Goal: Task Accomplishment & Management: Manage account settings

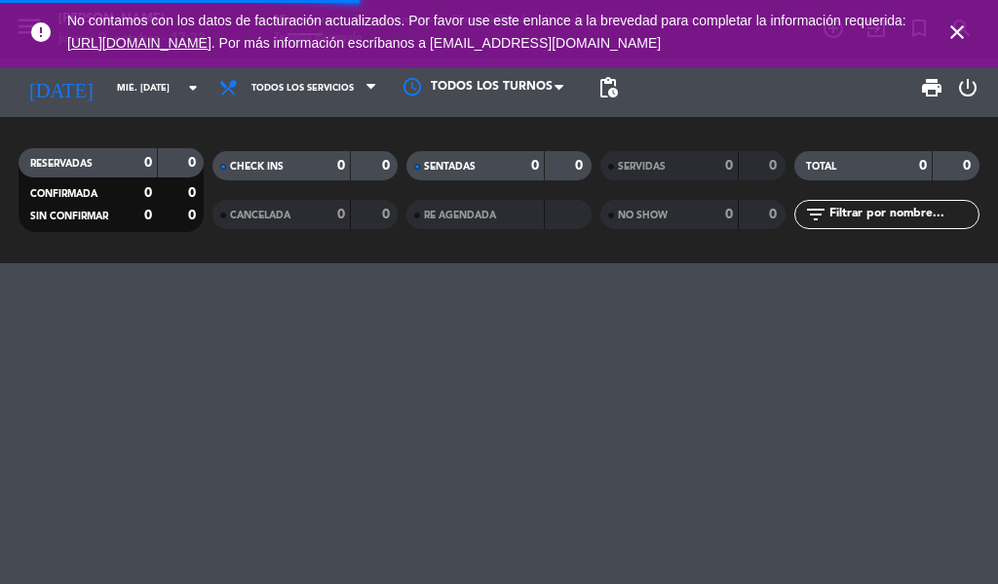
click at [952, 36] on icon "close" at bounding box center [957, 31] width 23 height 23
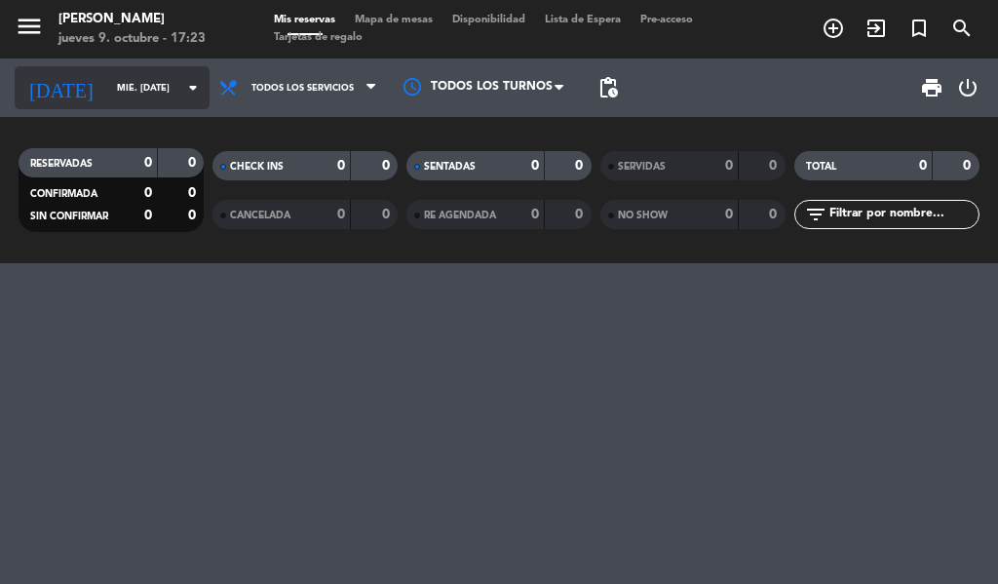
click at [189, 94] on icon "arrow_drop_down" at bounding box center [192, 87] width 23 height 23
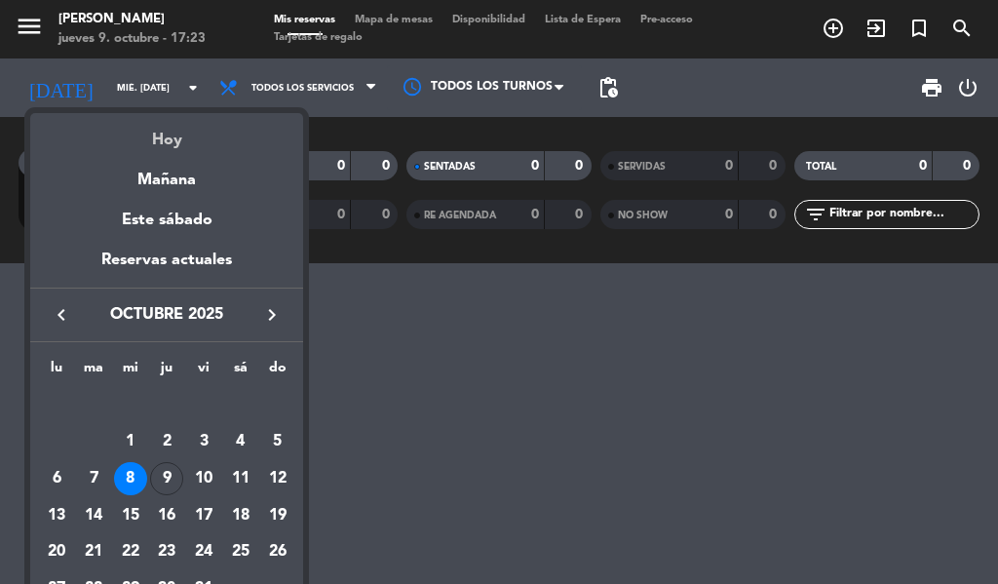
click at [173, 129] on div "Hoy" at bounding box center [166, 133] width 273 height 40
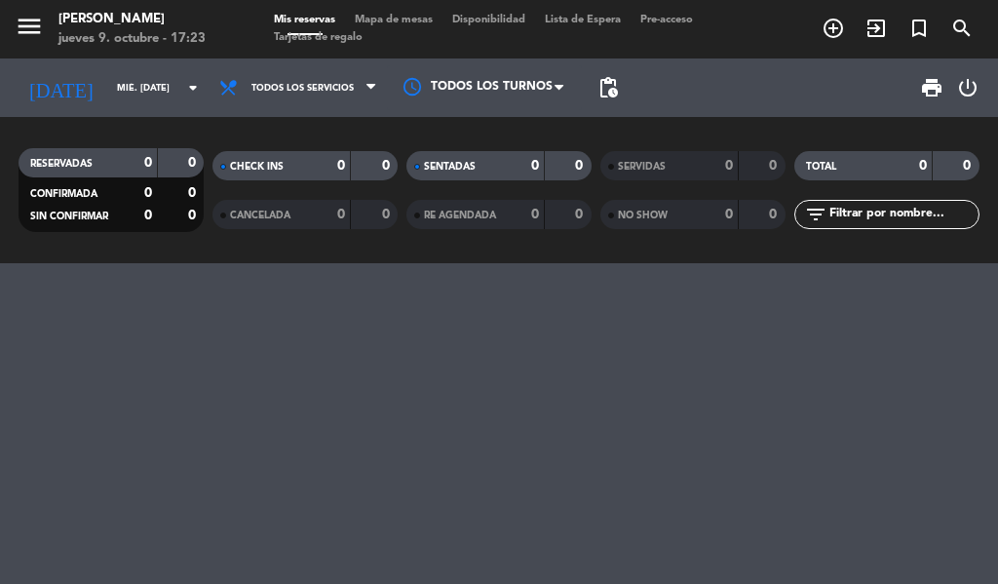
type input "[DEMOGRAPHIC_DATA] [DATE]"
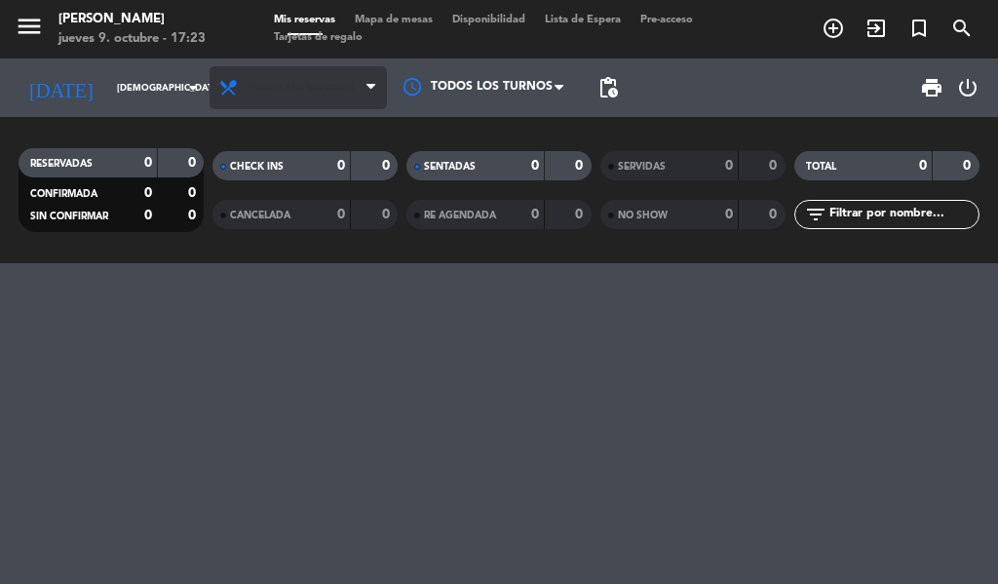
click at [367, 81] on icon at bounding box center [371, 88] width 9 height 16
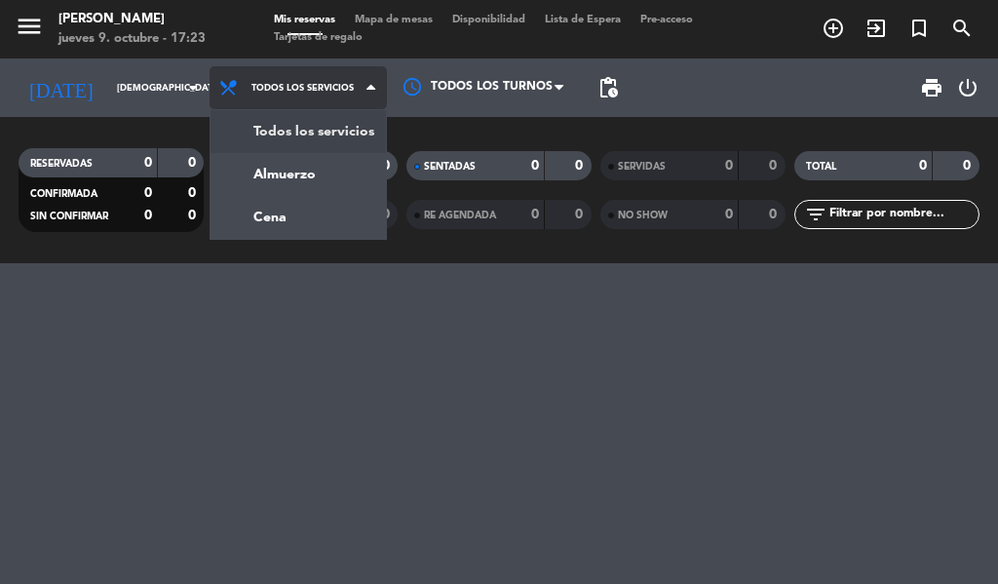
click at [310, 119] on div "menu [PERSON_NAME] jueves 9. octubre - 17:23 Mis reservas Mapa de mesas Disponi…" at bounding box center [499, 131] width 998 height 263
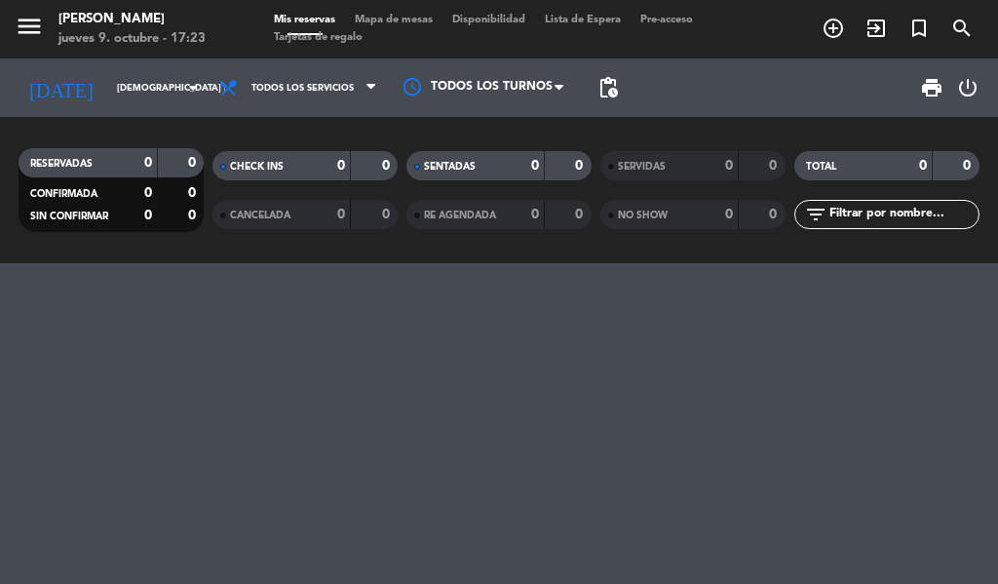
click at [473, 165] on span "SENTADAS" at bounding box center [450, 167] width 52 height 10
click at [774, 461] on div at bounding box center [499, 423] width 998 height 321
click at [37, 27] on icon "menu" at bounding box center [29, 26] width 29 height 29
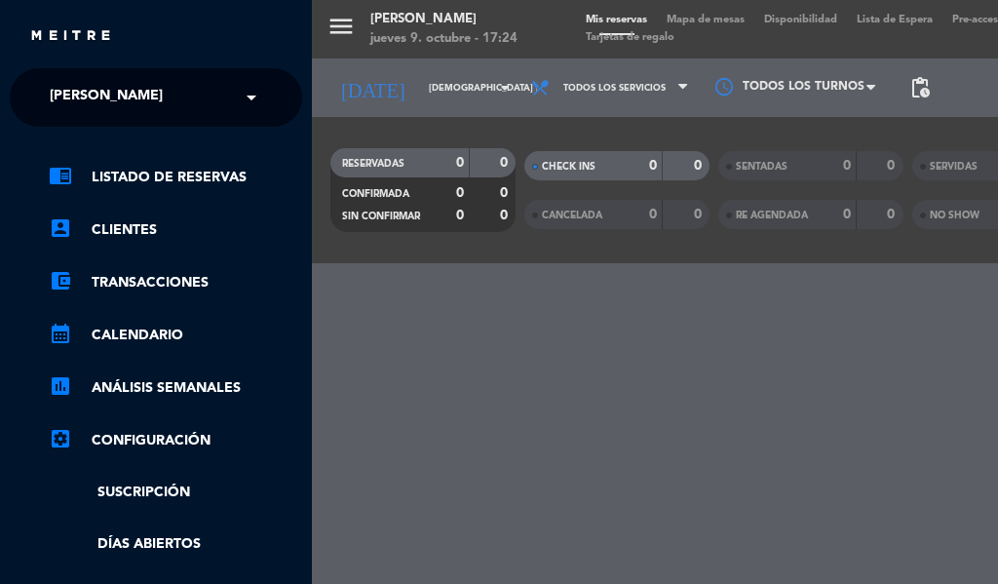
click at [267, 98] on span at bounding box center [256, 97] width 33 height 41
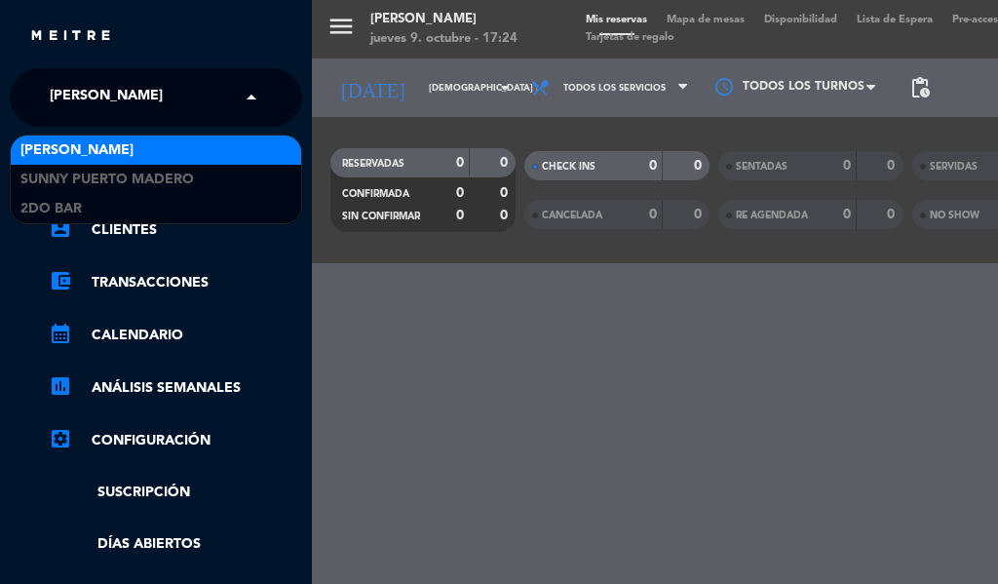
click at [268, 99] on span at bounding box center [256, 97] width 33 height 41
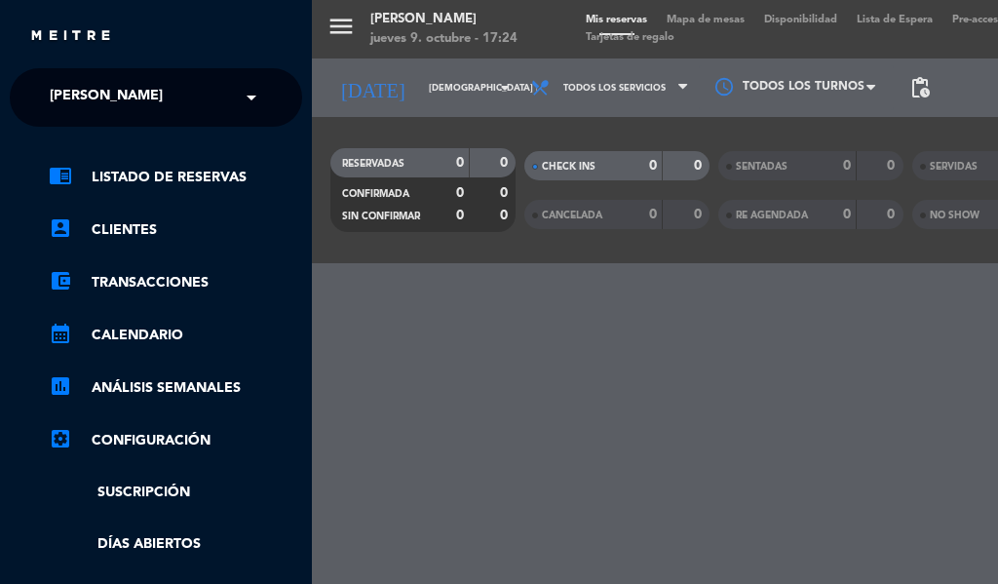
click at [457, 369] on div "menu [PERSON_NAME] jueves 9. octubre - 17:24 Mis reservas Mapa de mesas Disponi…" at bounding box center [811, 292] width 998 height 584
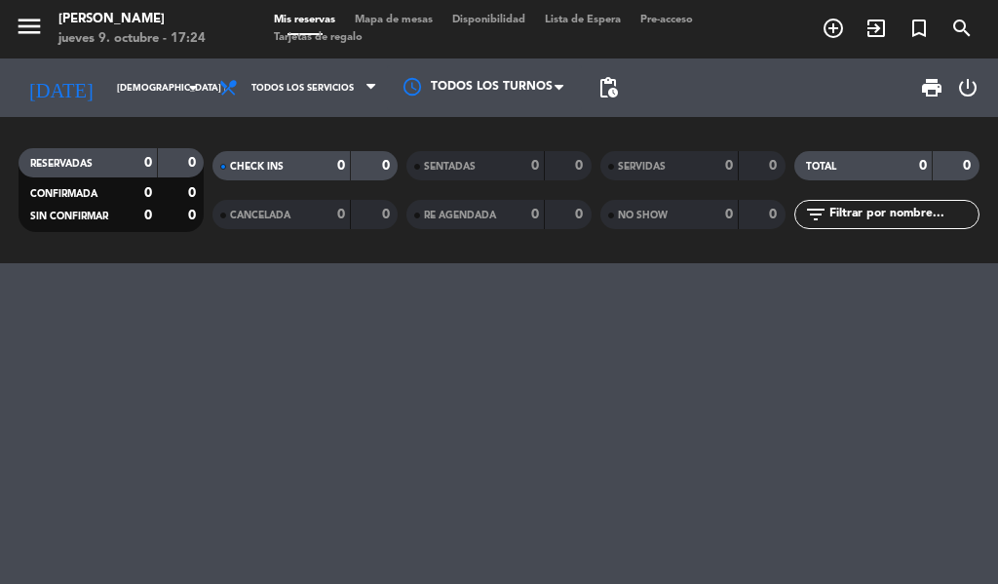
click at [400, 17] on span "Mapa de mesas" at bounding box center [393, 20] width 97 height 11
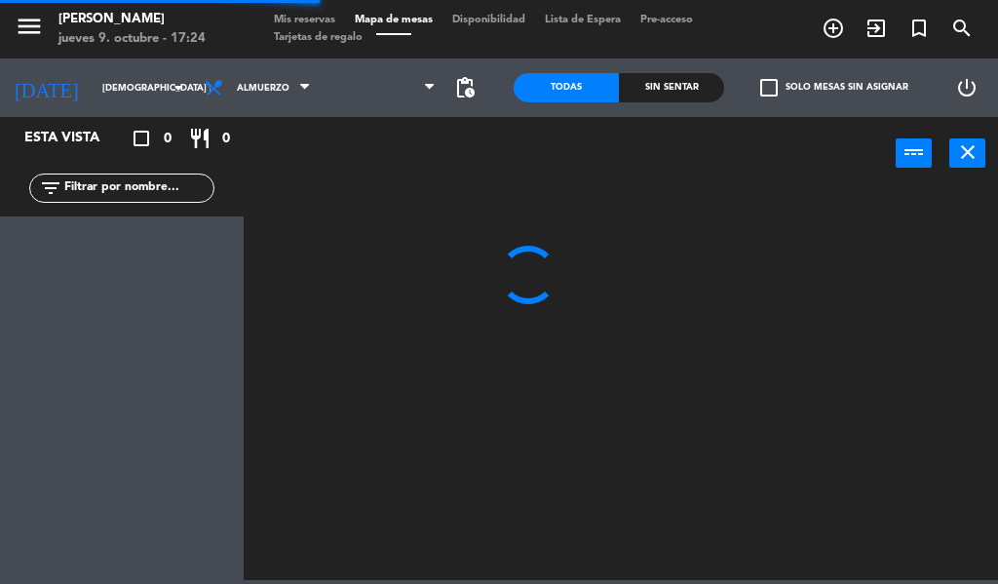
click at [503, 19] on span "Disponibilidad" at bounding box center [489, 20] width 93 height 11
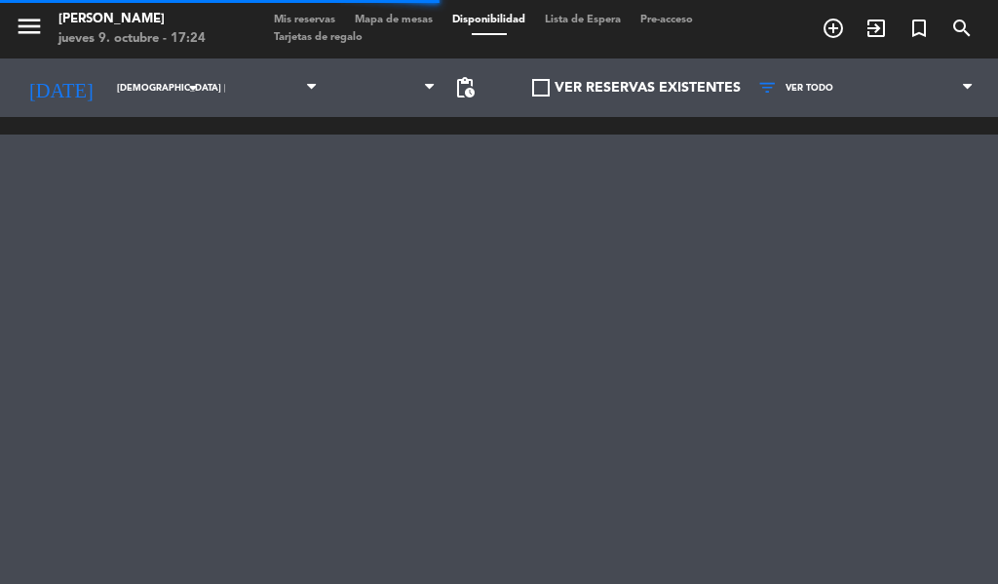
click at [308, 32] on span "Tarjetas de regalo" at bounding box center [318, 37] width 108 height 11
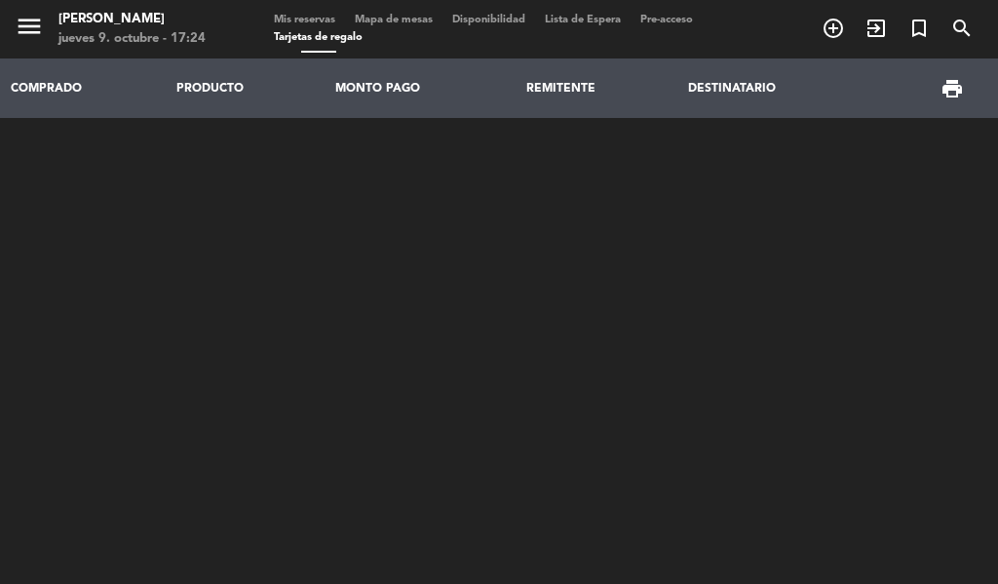
click at [304, 23] on span "Mis reservas" at bounding box center [304, 20] width 81 height 11
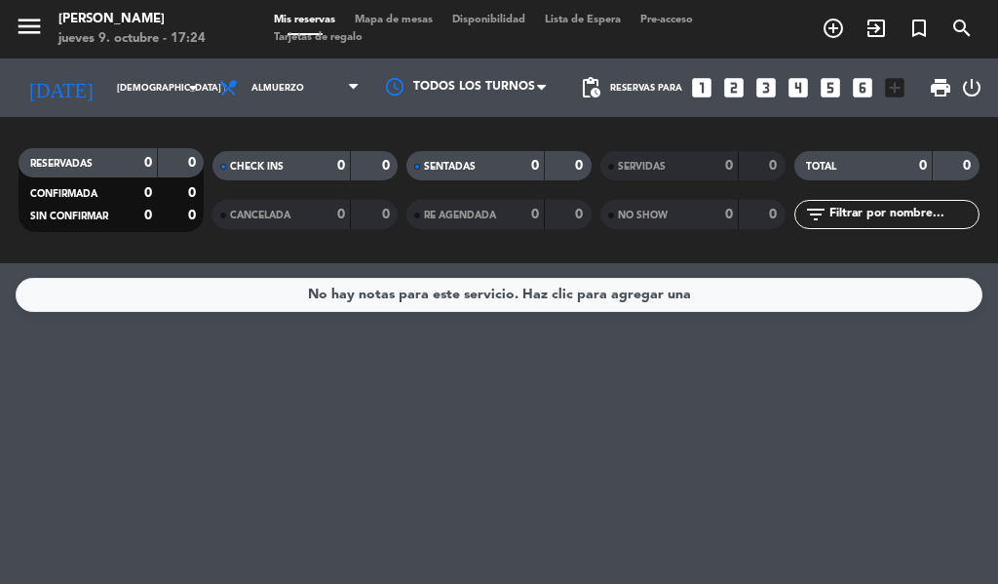
click at [831, 31] on icon "add_circle_outline" at bounding box center [833, 28] width 23 height 23
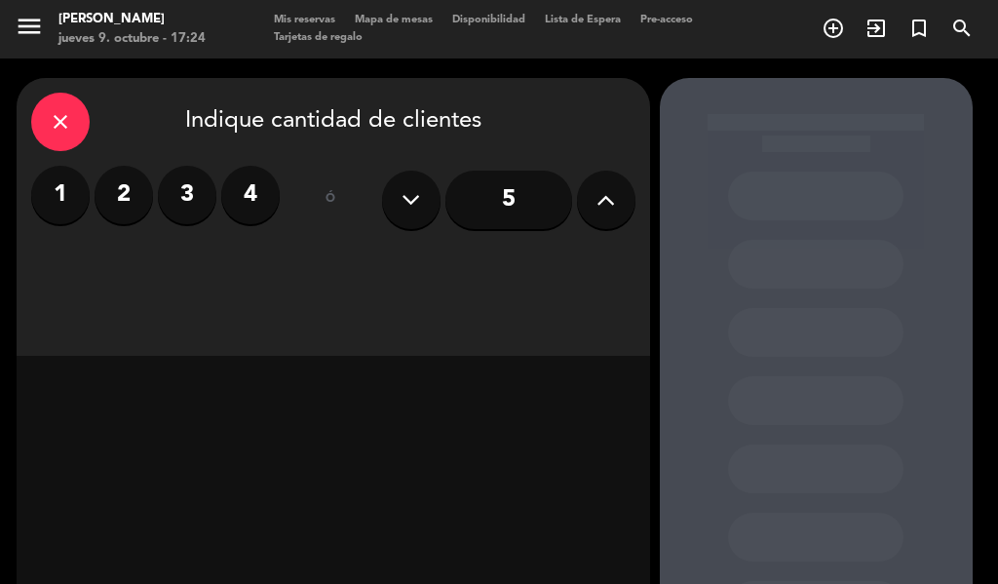
click at [49, 110] on icon "close" at bounding box center [60, 121] width 23 height 23
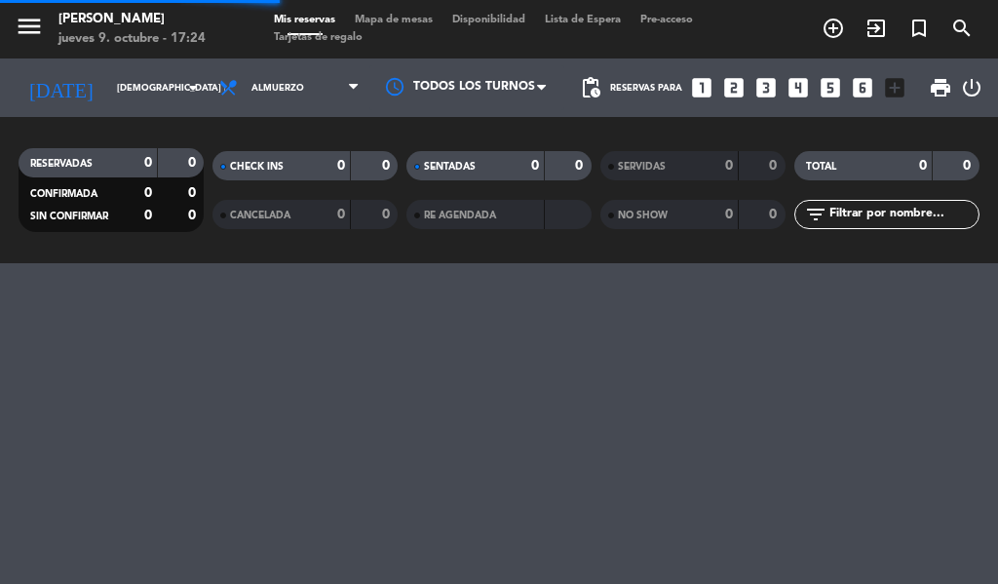
click at [876, 22] on icon "exit_to_app" at bounding box center [876, 28] width 23 height 23
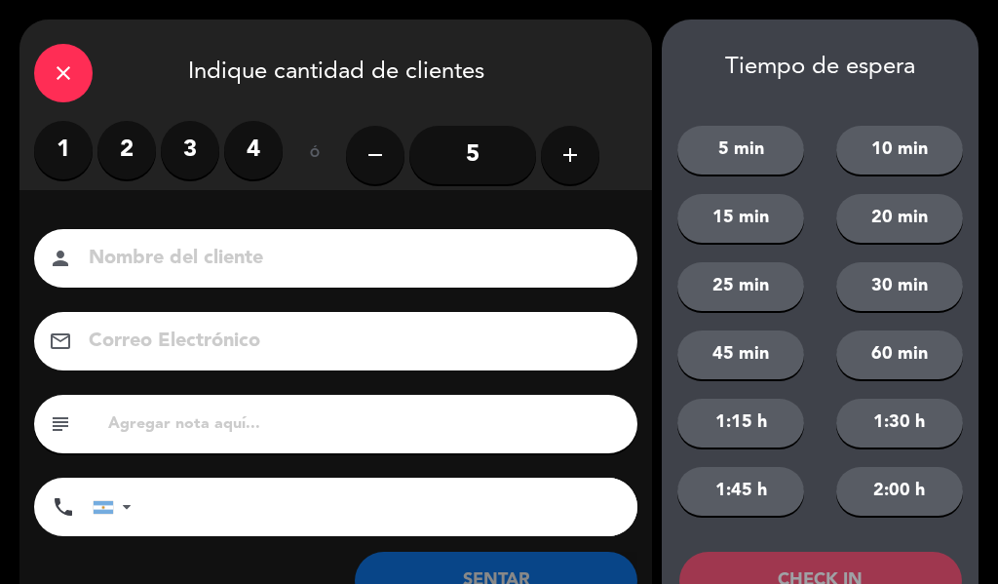
click at [73, 74] on icon "close" at bounding box center [63, 72] width 23 height 23
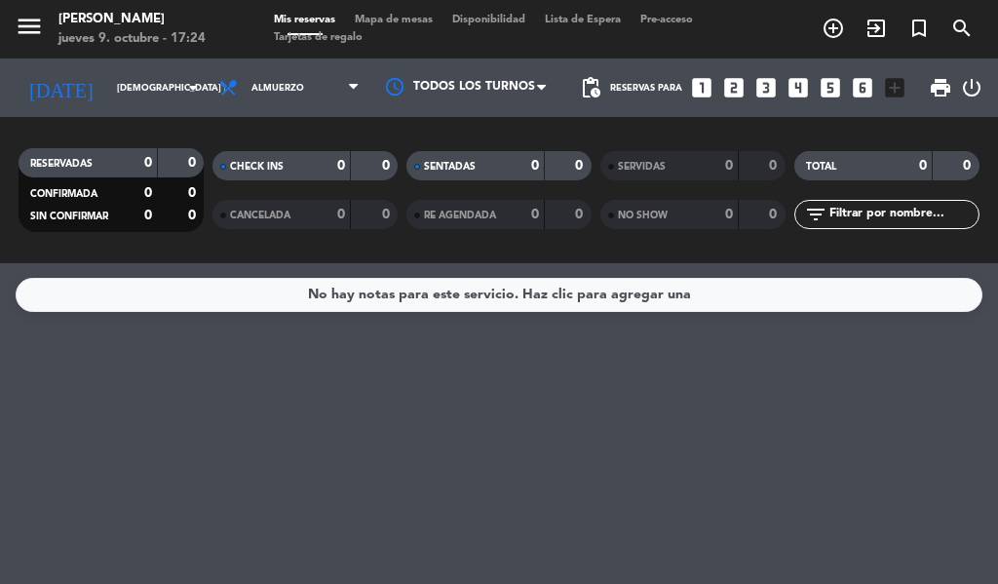
click at [874, 31] on icon "exit_to_app" at bounding box center [876, 28] width 23 height 23
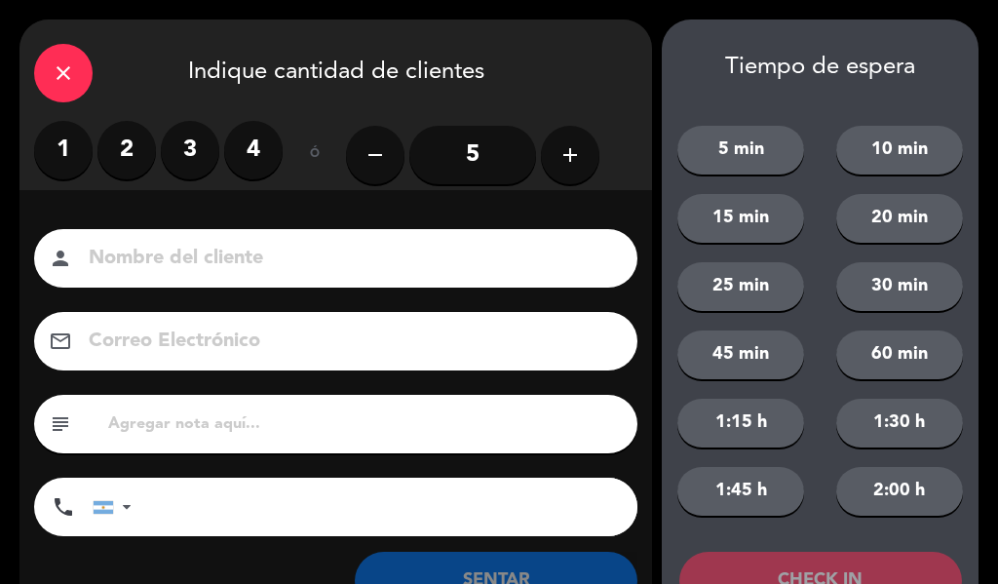
click at [264, 151] on label "4" at bounding box center [253, 150] width 58 height 58
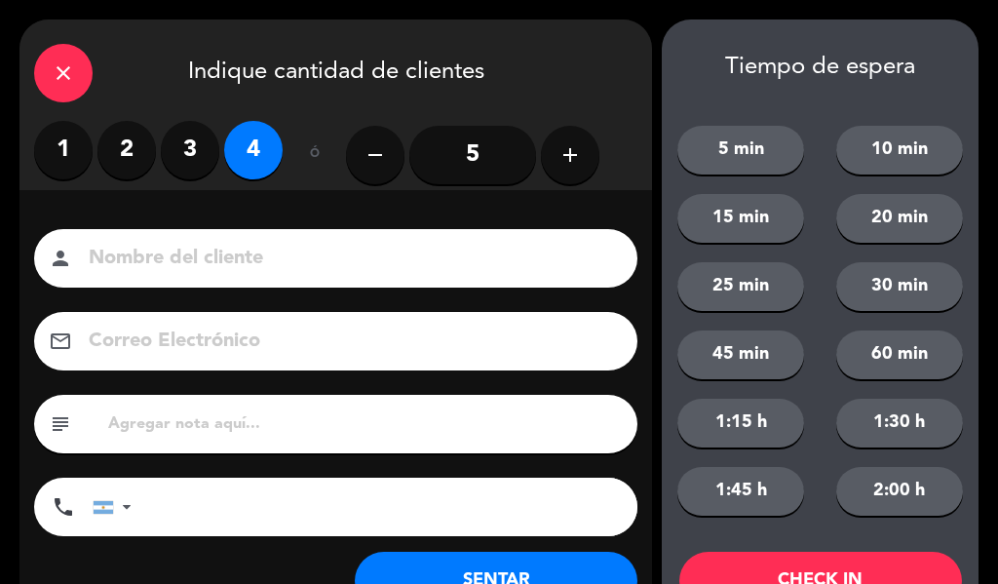
click at [578, 147] on icon "add" at bounding box center [570, 154] width 23 height 23
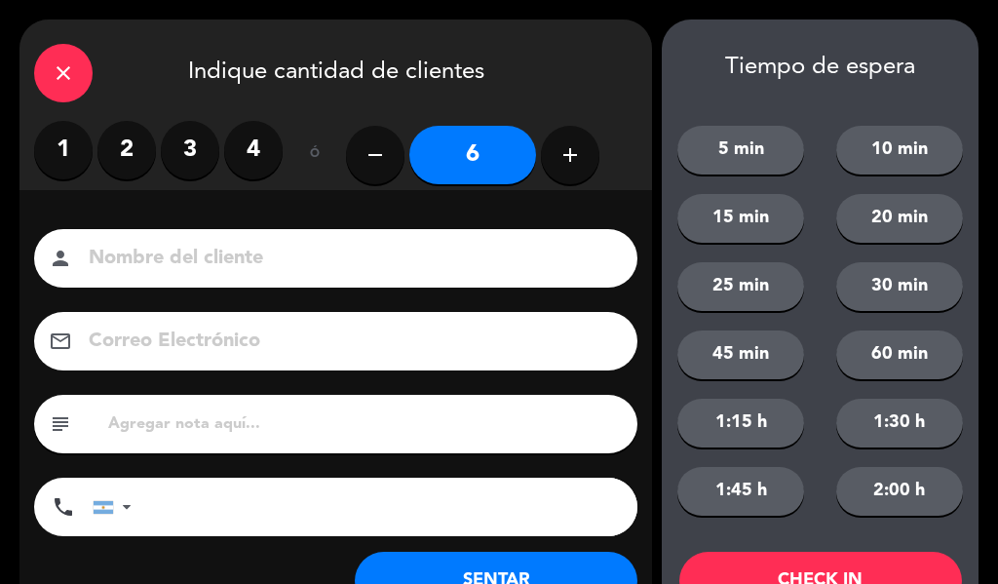
click at [576, 148] on icon "add" at bounding box center [570, 154] width 23 height 23
click at [581, 142] on button "add" at bounding box center [570, 155] width 58 height 58
click at [355, 144] on button "remove" at bounding box center [375, 155] width 58 height 58
click at [375, 148] on icon "remove" at bounding box center [375, 154] width 23 height 23
click at [374, 144] on icon "remove" at bounding box center [375, 154] width 23 height 23
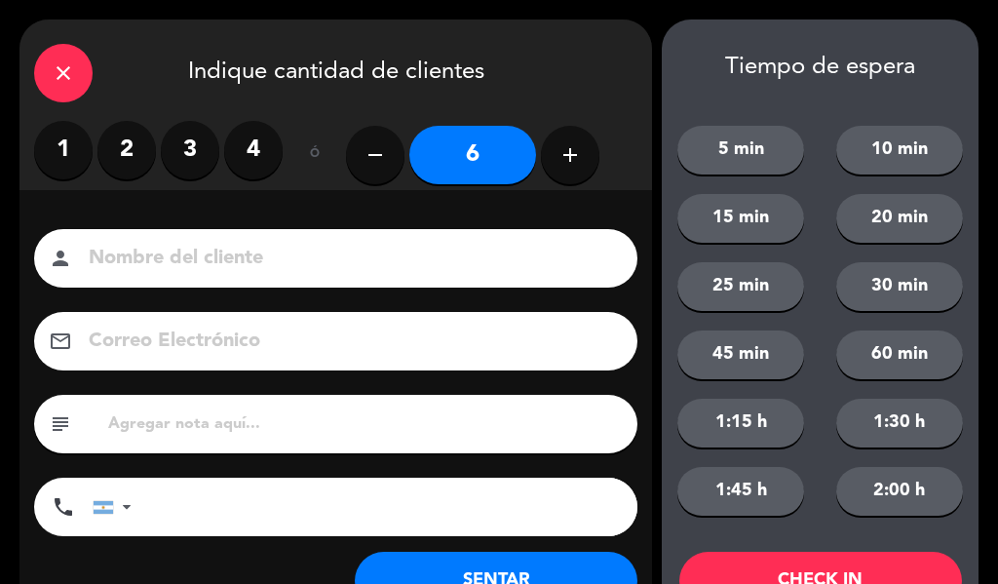
type input "5"
click at [253, 151] on label "4" at bounding box center [253, 150] width 58 height 58
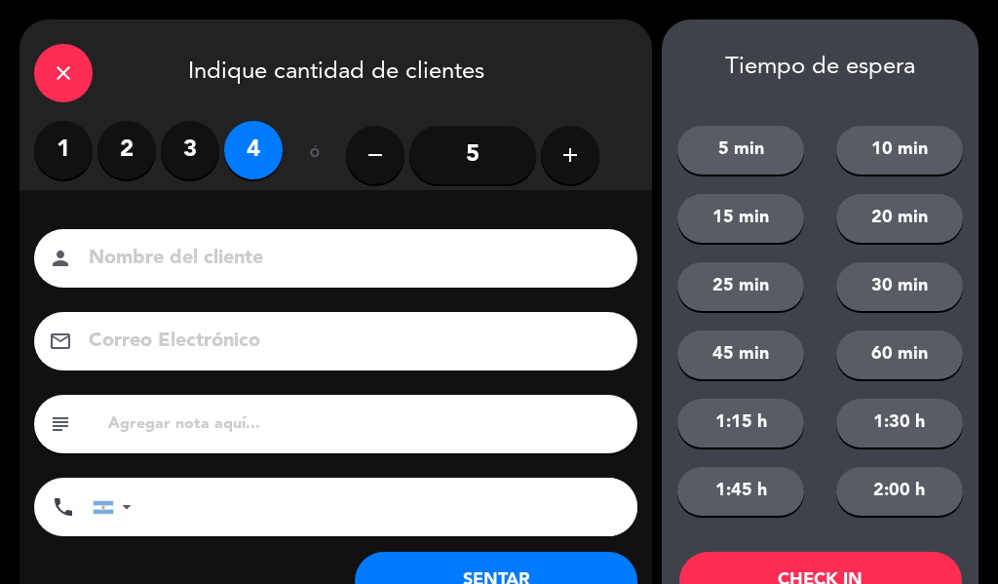
click at [309, 249] on input at bounding box center [349, 259] width 525 height 34
type input "[PERSON_NAME]"
click at [216, 510] on input "tel" at bounding box center [394, 507] width 486 height 58
click at [188, 427] on input "text" at bounding box center [364, 423] width 517 height 27
click at [872, 218] on button "20 min" at bounding box center [899, 218] width 127 height 49
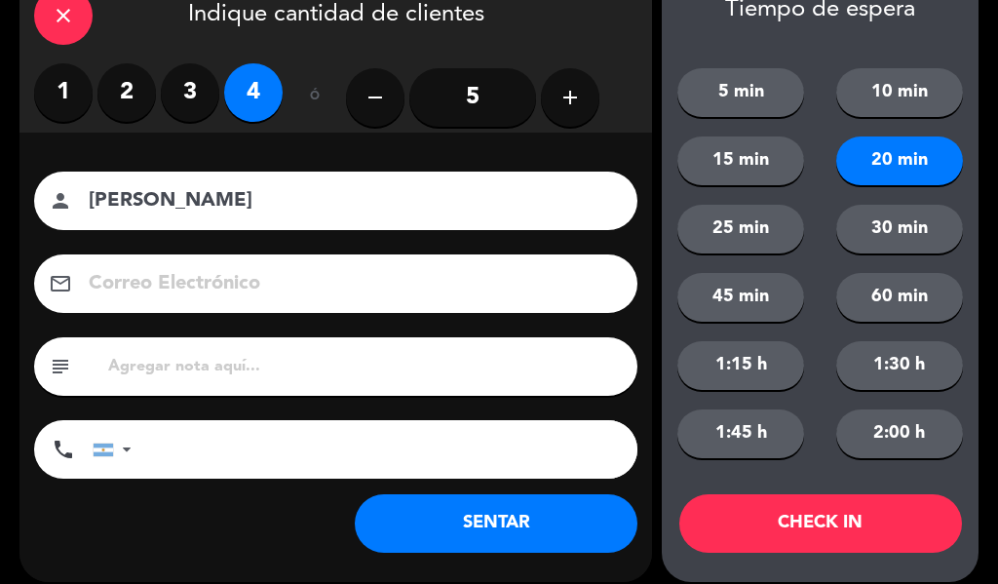
scroll to position [75, 0]
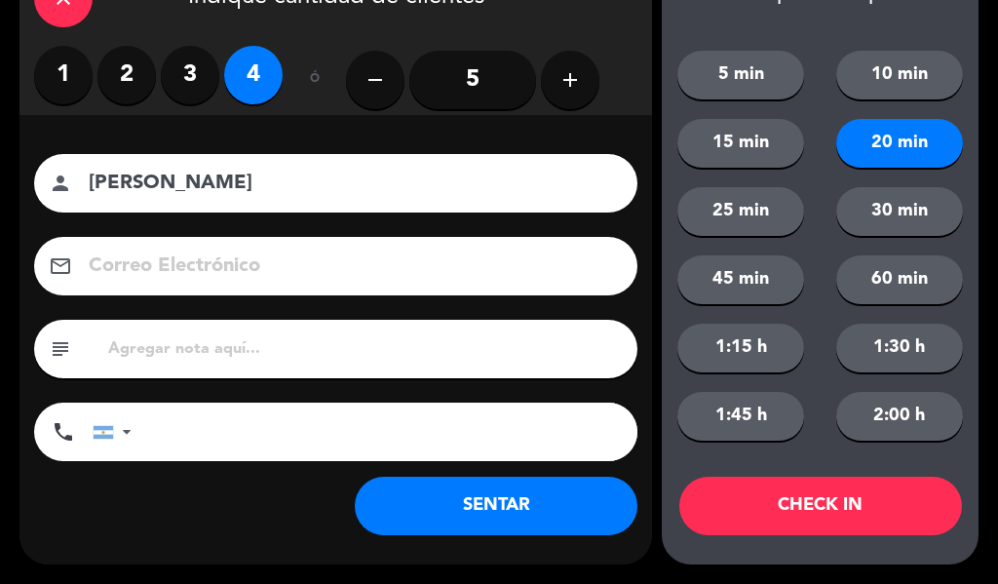
click at [821, 510] on button "CHECK IN" at bounding box center [820, 506] width 283 height 58
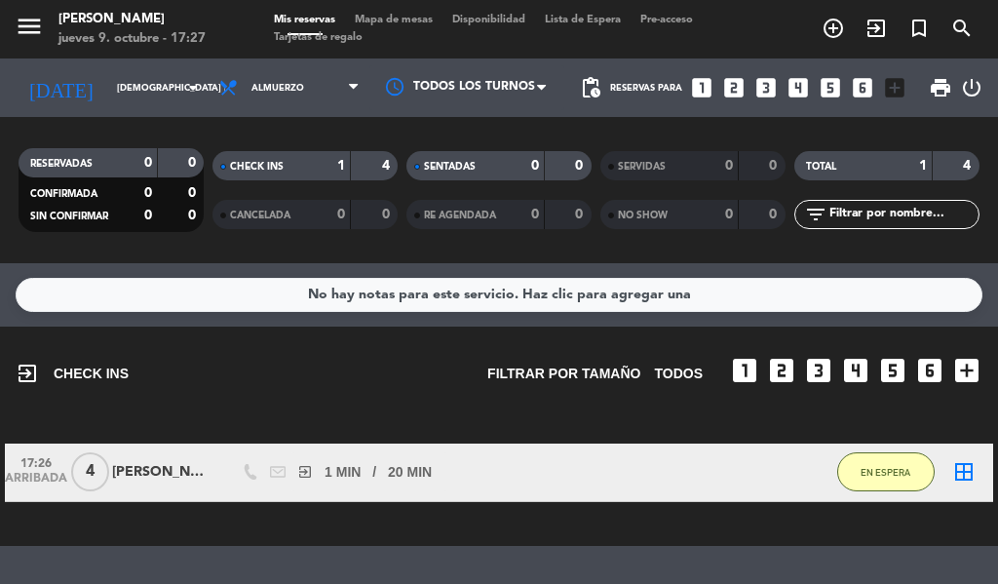
click at [963, 477] on icon "border_all" at bounding box center [963, 471] width 23 height 23
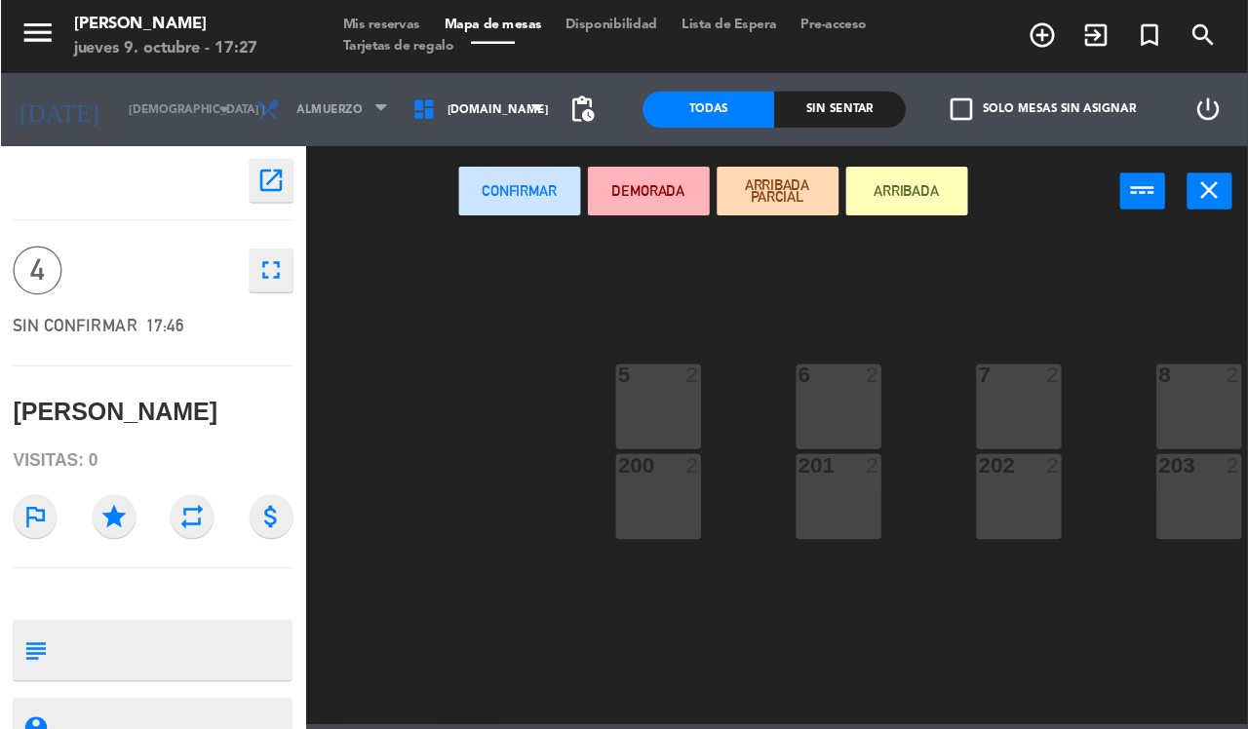
scroll to position [2, 0]
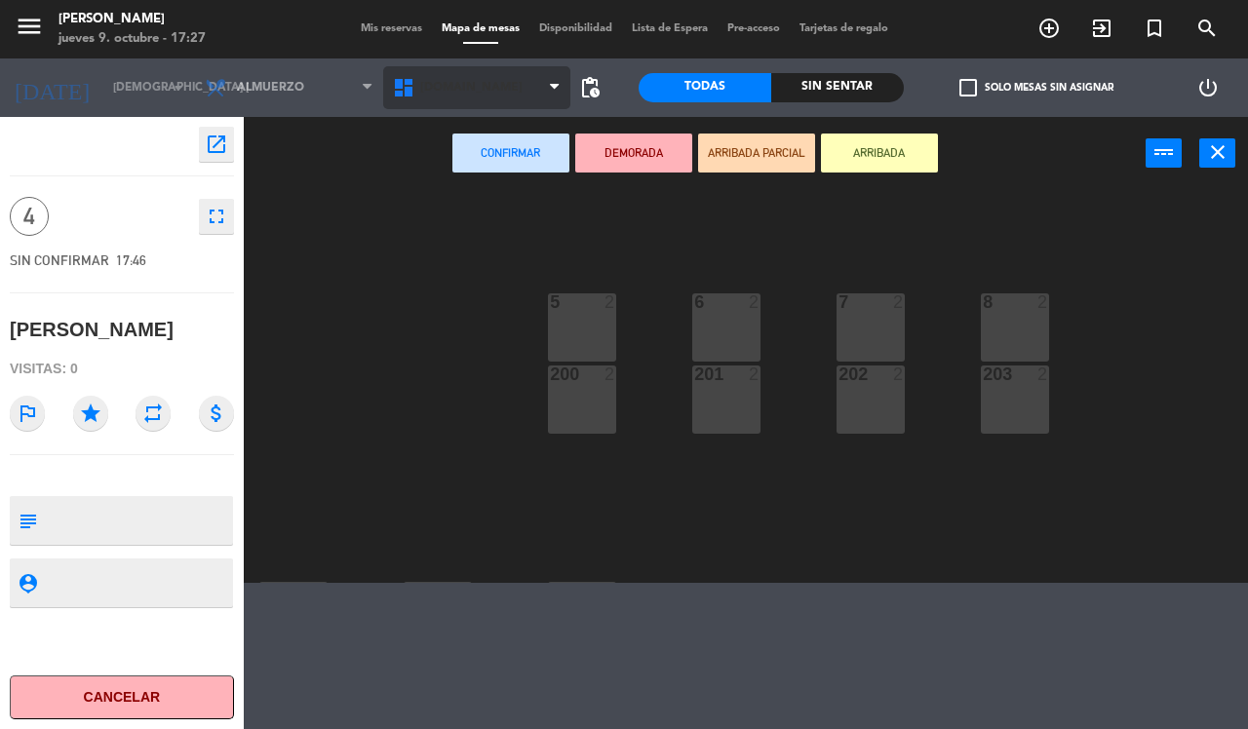
click at [479, 96] on span "[DOMAIN_NAME]" at bounding box center [477, 87] width 188 height 43
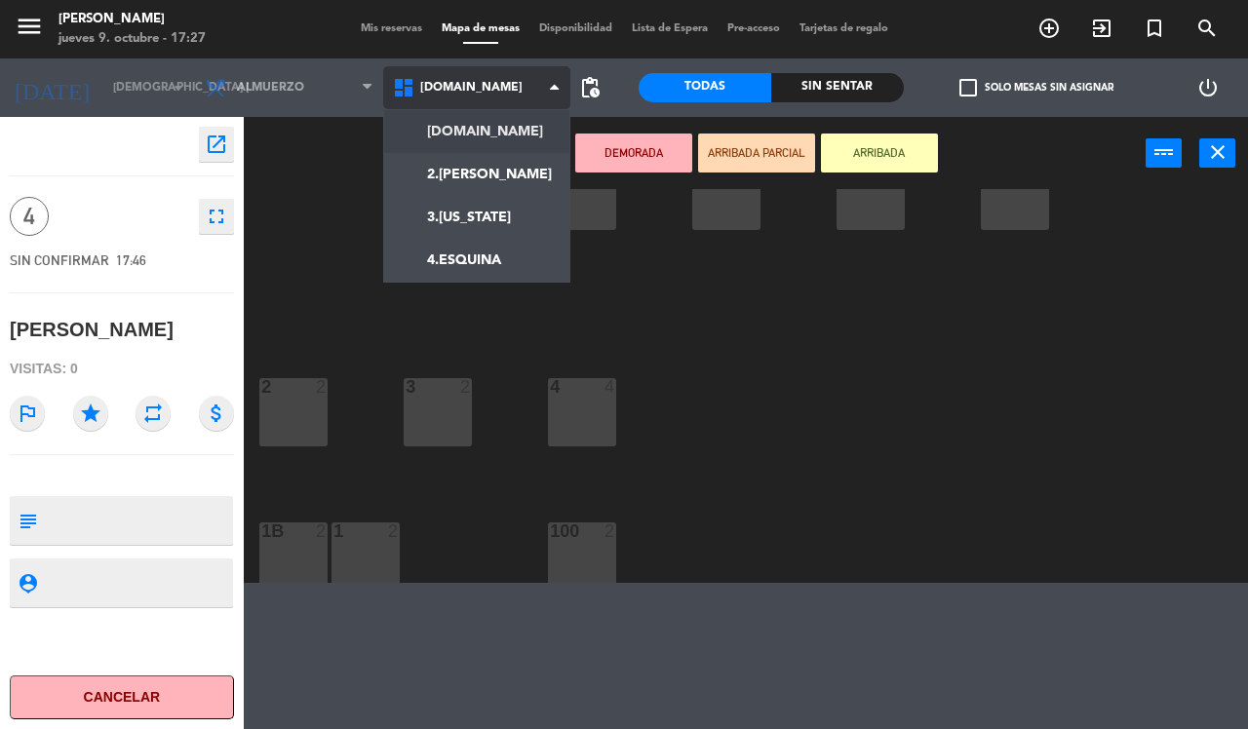
scroll to position [214, 0]
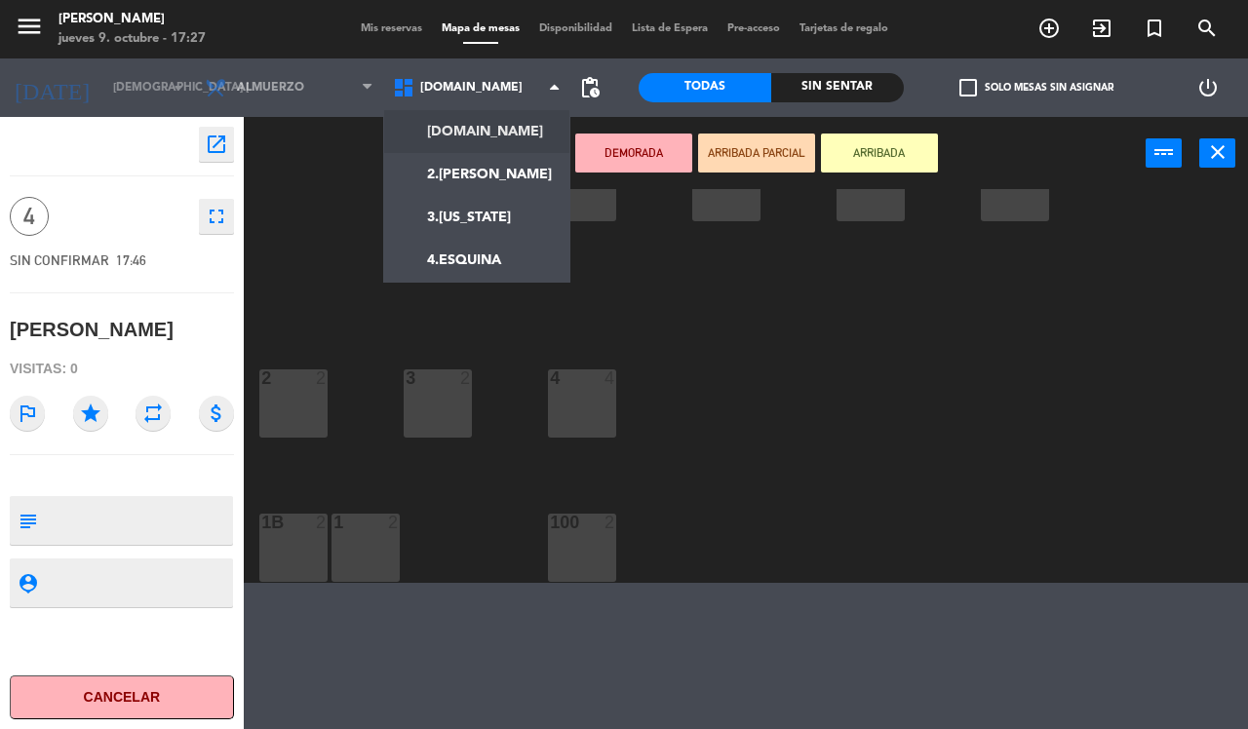
click at [887, 470] on div "5 2 8 2 7 2 6 2 200 2 201 2 202 2 203 2 3 2 2 2 4 4 100 2 1 2 1B 2" at bounding box center [751, 386] width 991 height 394
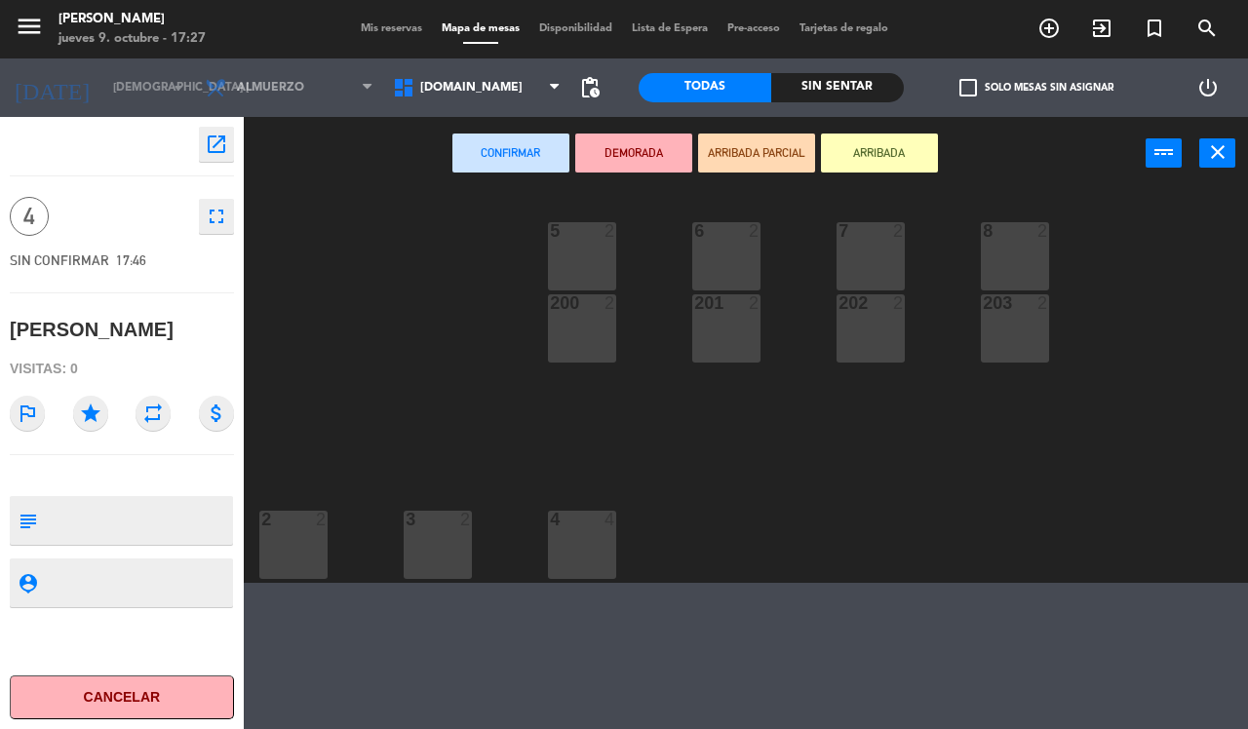
scroll to position [81, 0]
click at [592, 258] on div "5 2" at bounding box center [582, 248] width 68 height 68
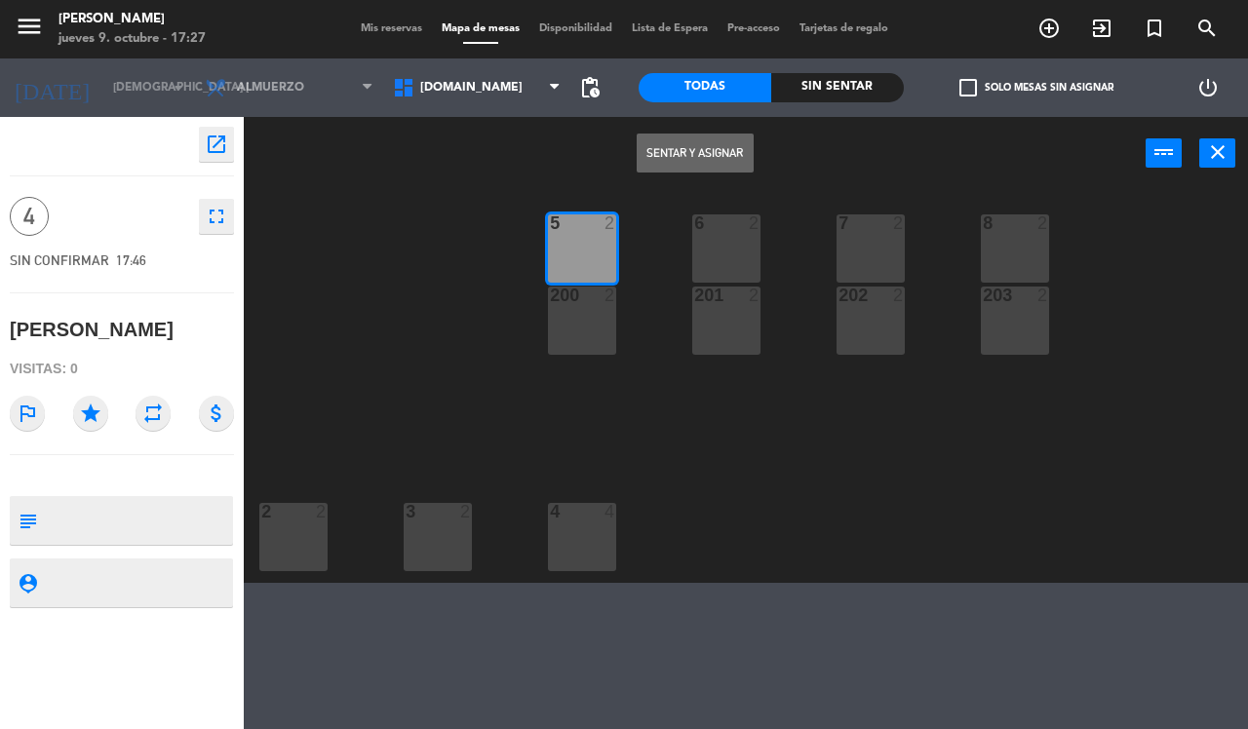
click at [702, 157] on button "Sentar y Asignar" at bounding box center [695, 153] width 117 height 39
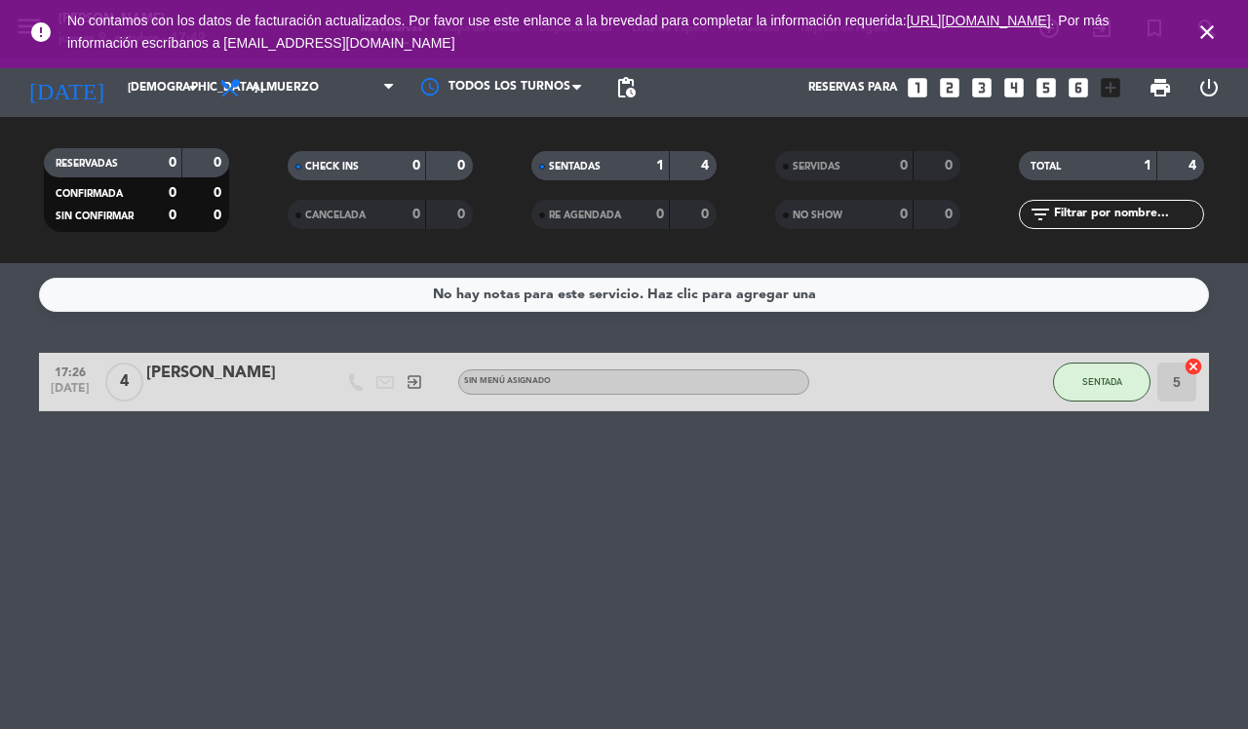
click at [635, 497] on div "No hay notas para este servicio. Haz clic para agregar una 17:26 [DATE] 4 [PERS…" at bounding box center [624, 496] width 1248 height 466
click at [183, 86] on icon "arrow_drop_down" at bounding box center [192, 87] width 23 height 23
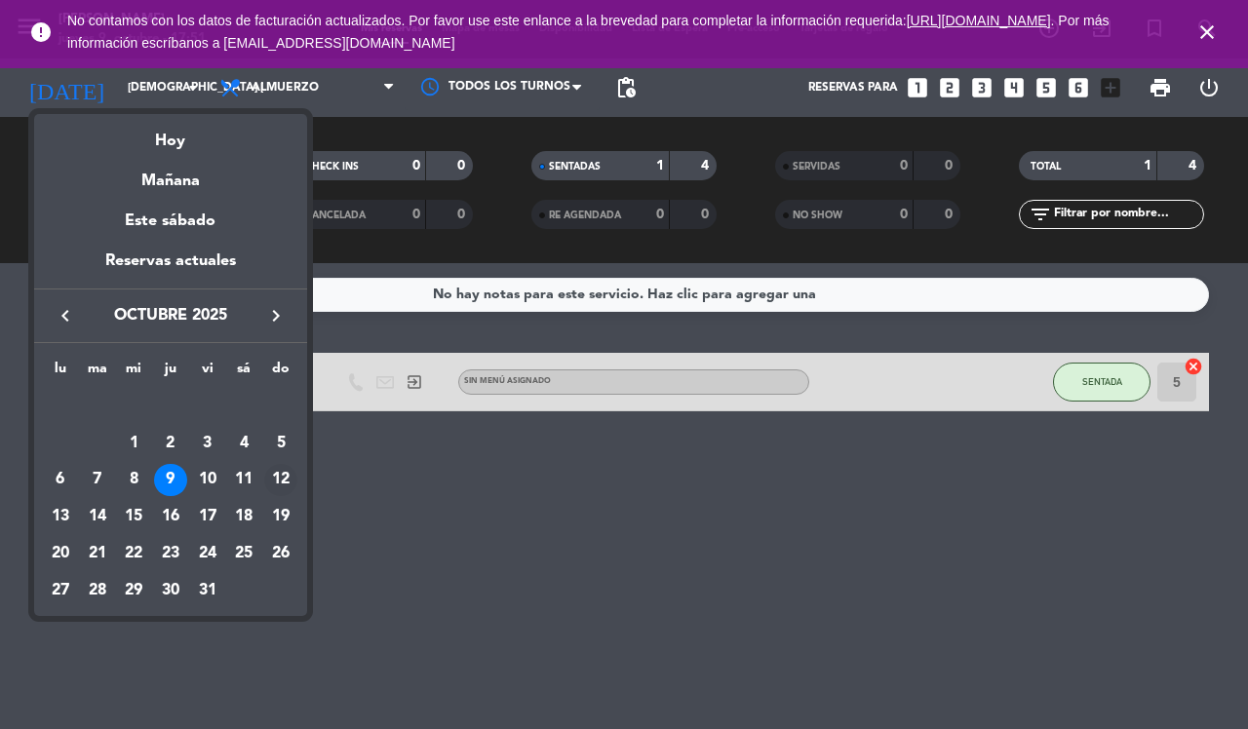
click at [285, 476] on div "12" at bounding box center [280, 480] width 33 height 33
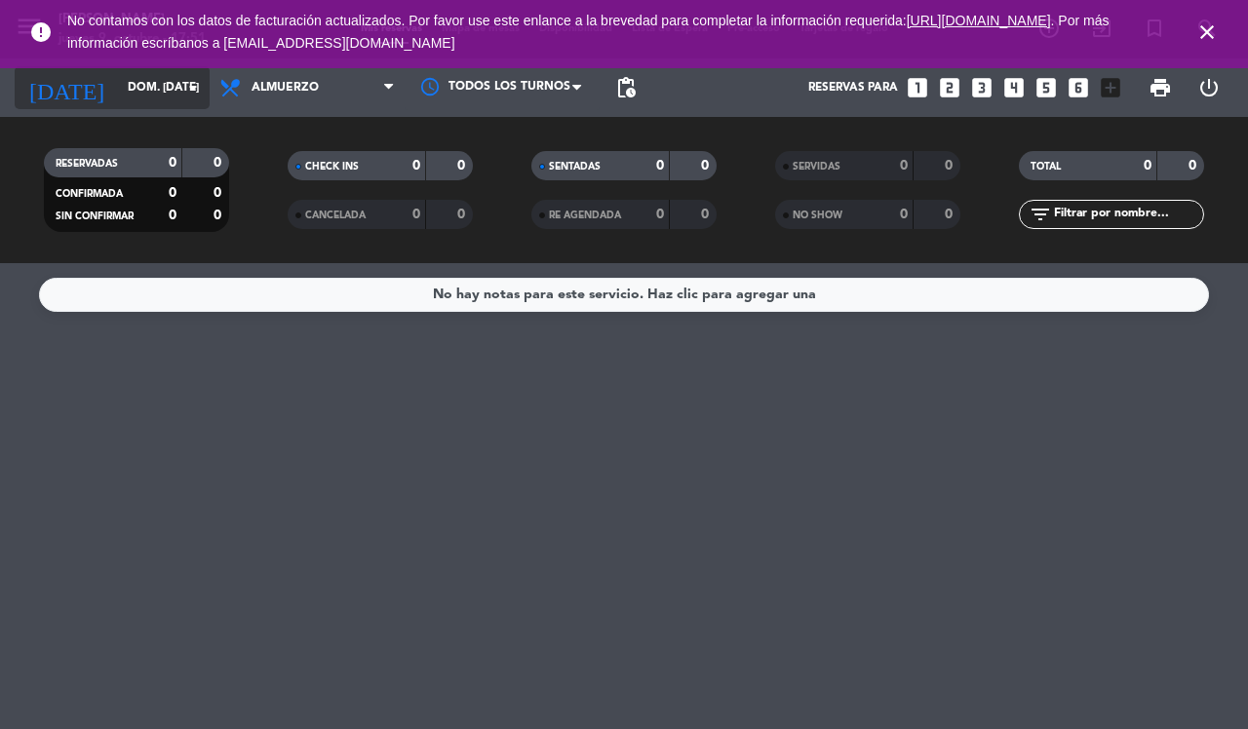
click at [193, 83] on icon "arrow_drop_down" at bounding box center [192, 87] width 23 height 23
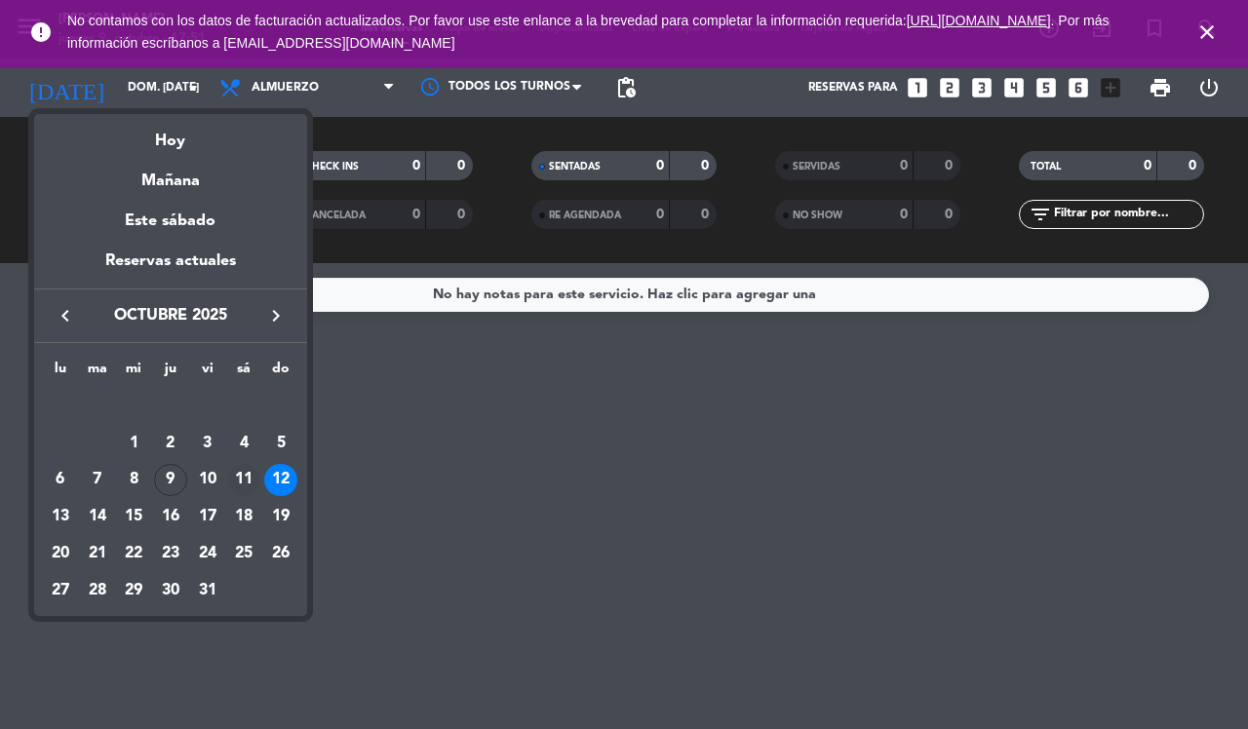
click at [244, 475] on div "11" at bounding box center [243, 480] width 33 height 33
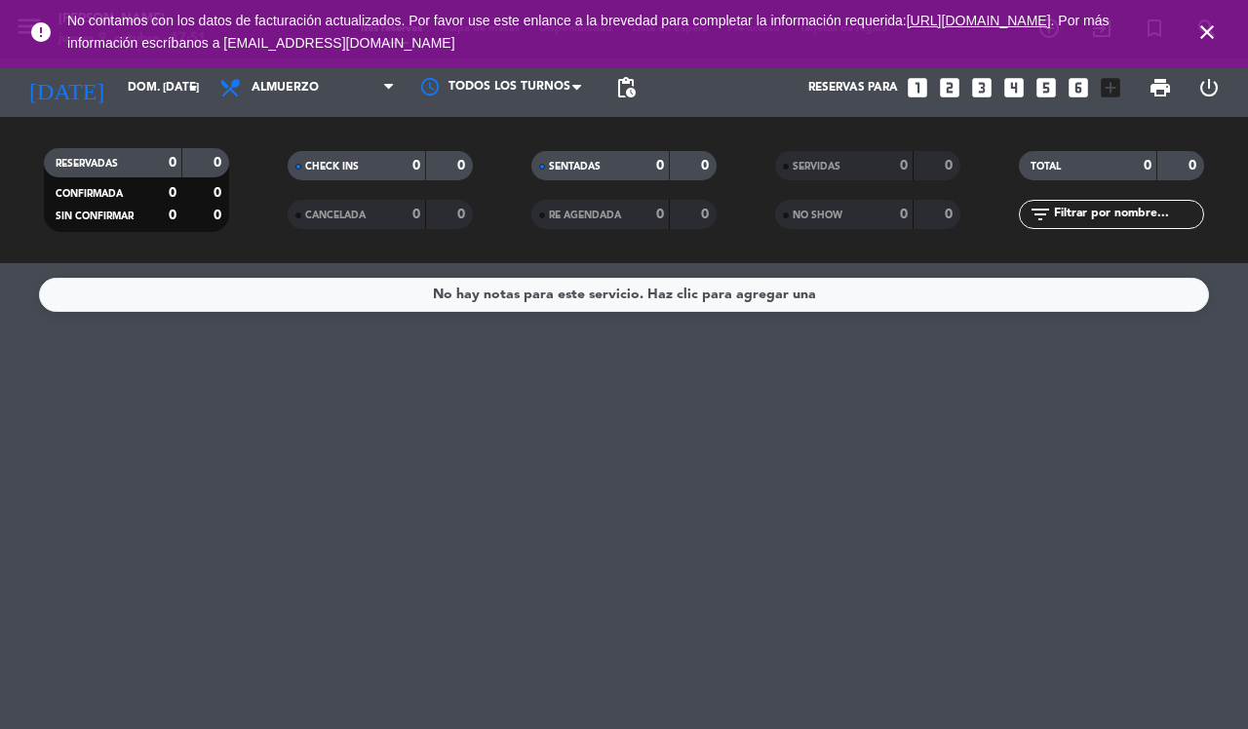
type input "sáb. [DATE]"
click at [370, 94] on span "Almuerzo" at bounding box center [307, 87] width 195 height 43
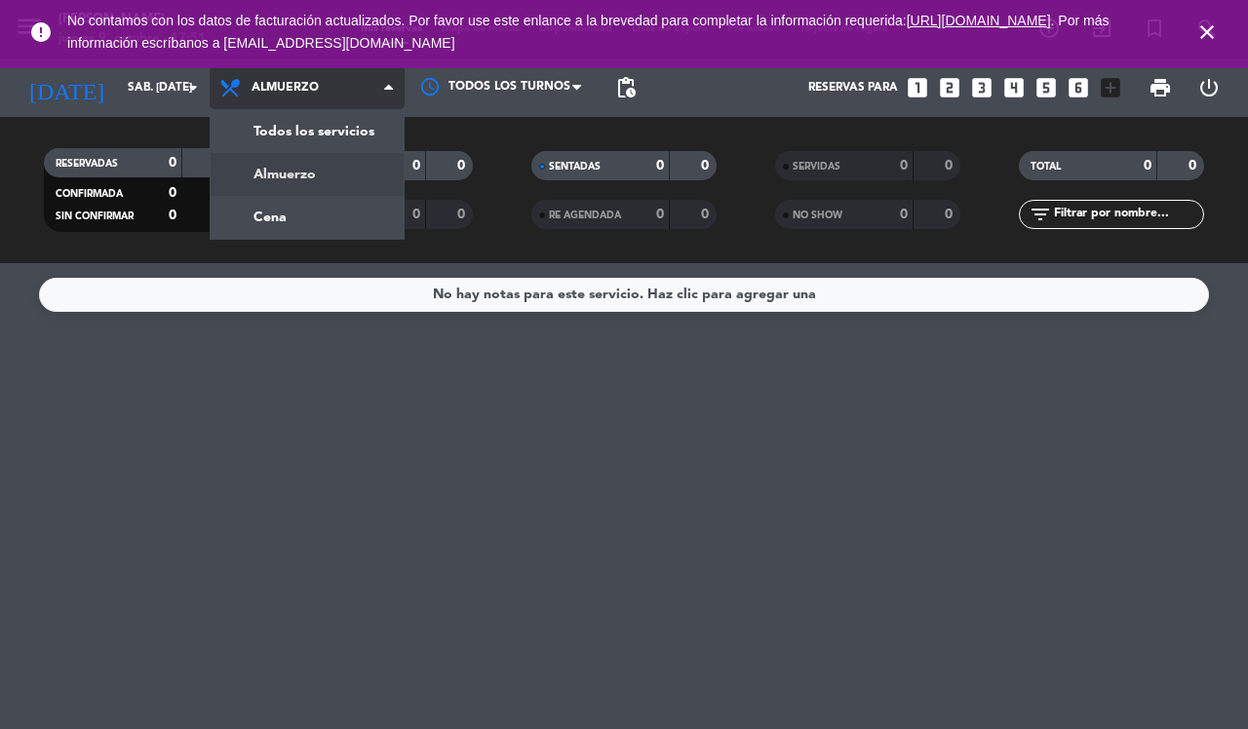
click at [344, 123] on div "menu [PERSON_NAME] jueves 9. octubre - 17:51 Mis reservas Mapa de mesas Disponi…" at bounding box center [624, 131] width 1248 height 263
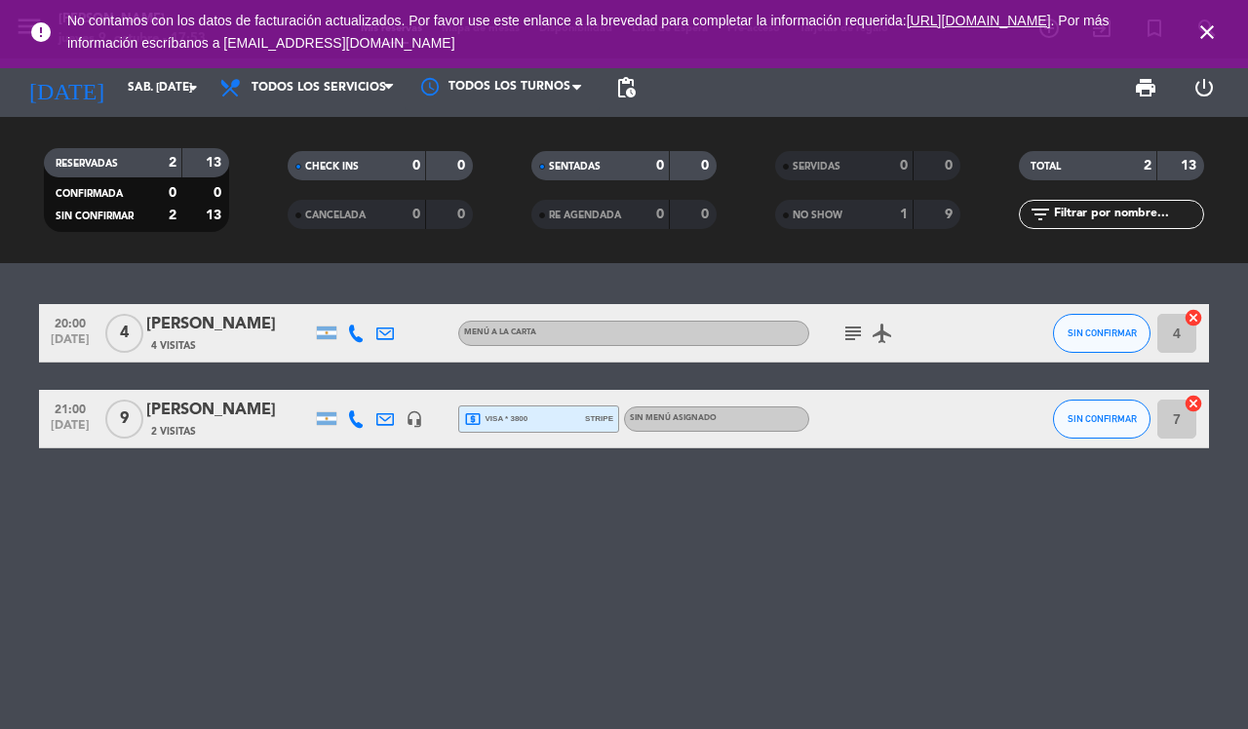
click at [255, 424] on div "2 Visitas" at bounding box center [229, 431] width 166 height 17
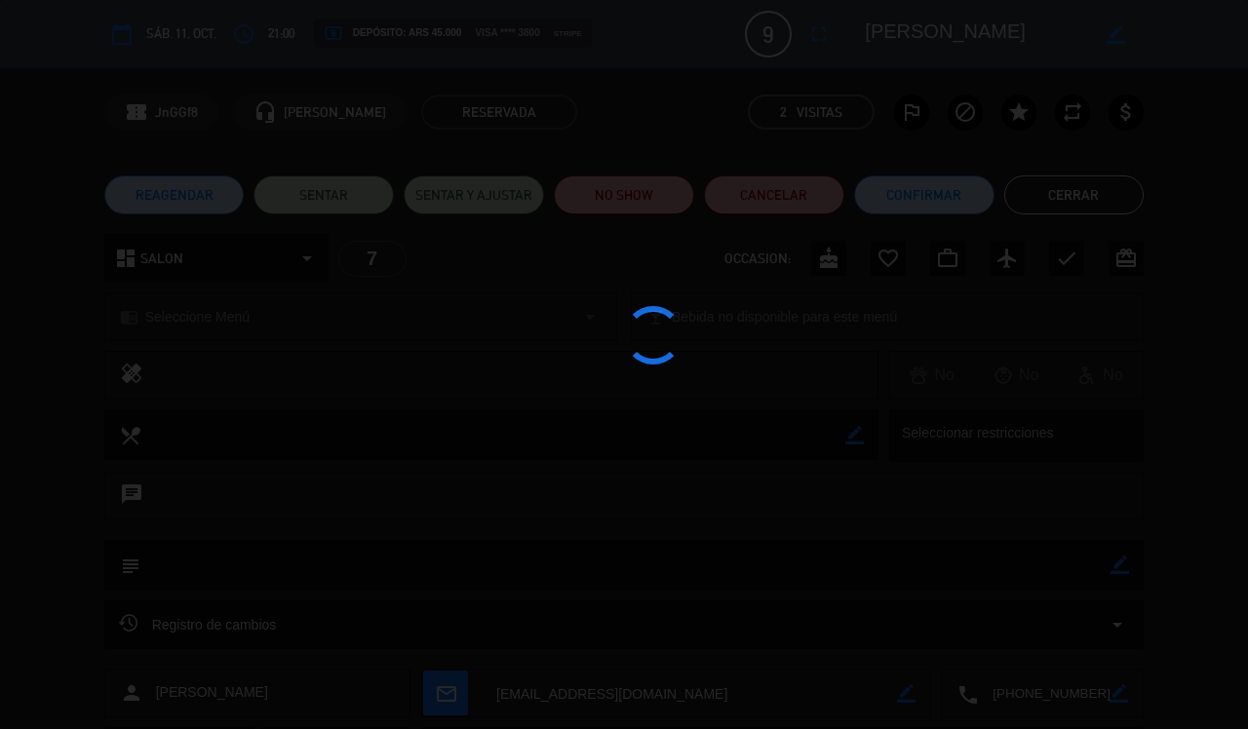
type input "[DEMOGRAPHIC_DATA] [DATE]"
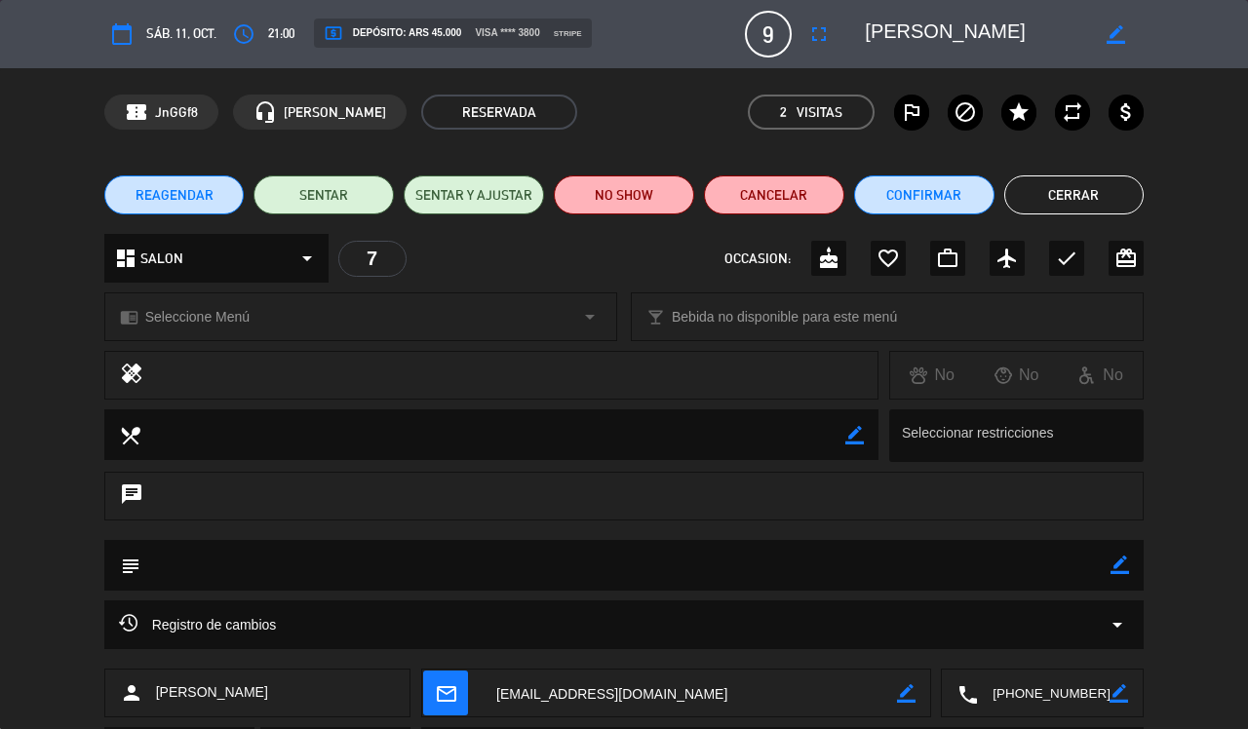
click at [997, 177] on button "Cerrar" at bounding box center [1074, 194] width 140 height 39
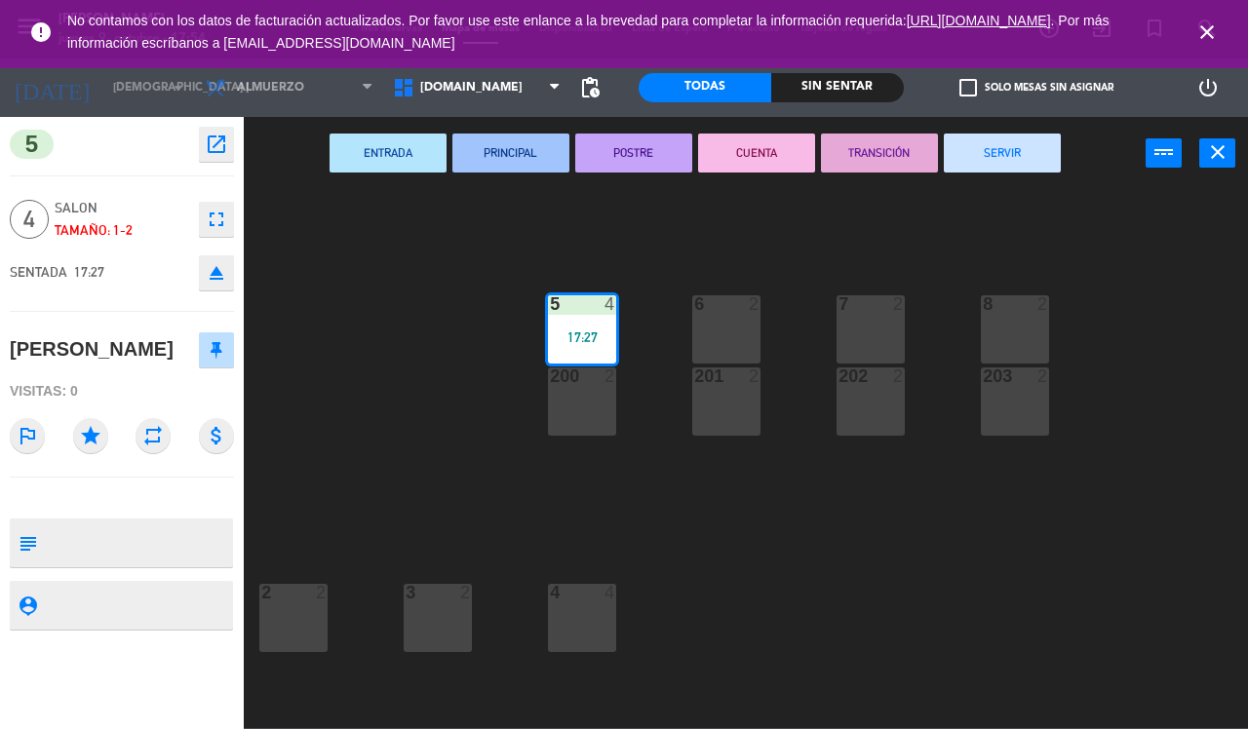
click at [997, 151] on icon "close" at bounding box center [1217, 151] width 23 height 23
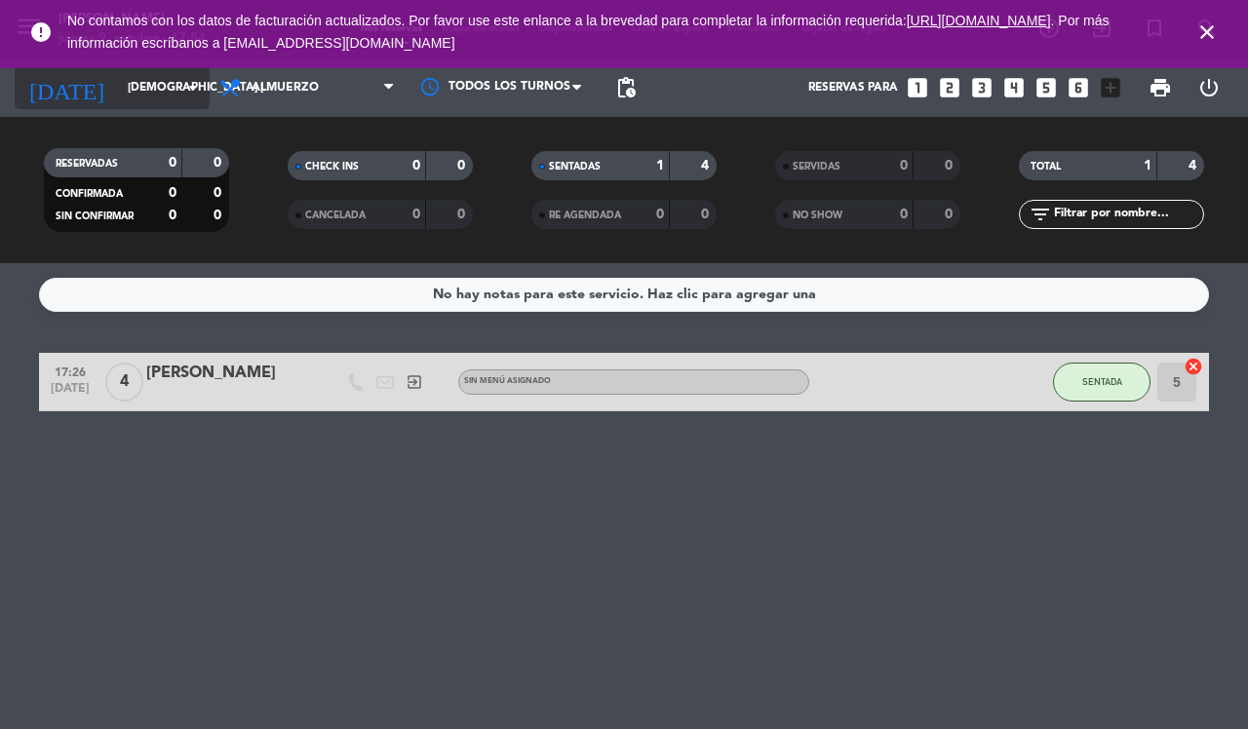
click at [120, 88] on input "[DEMOGRAPHIC_DATA] [DATE]" at bounding box center [195, 87] width 155 height 33
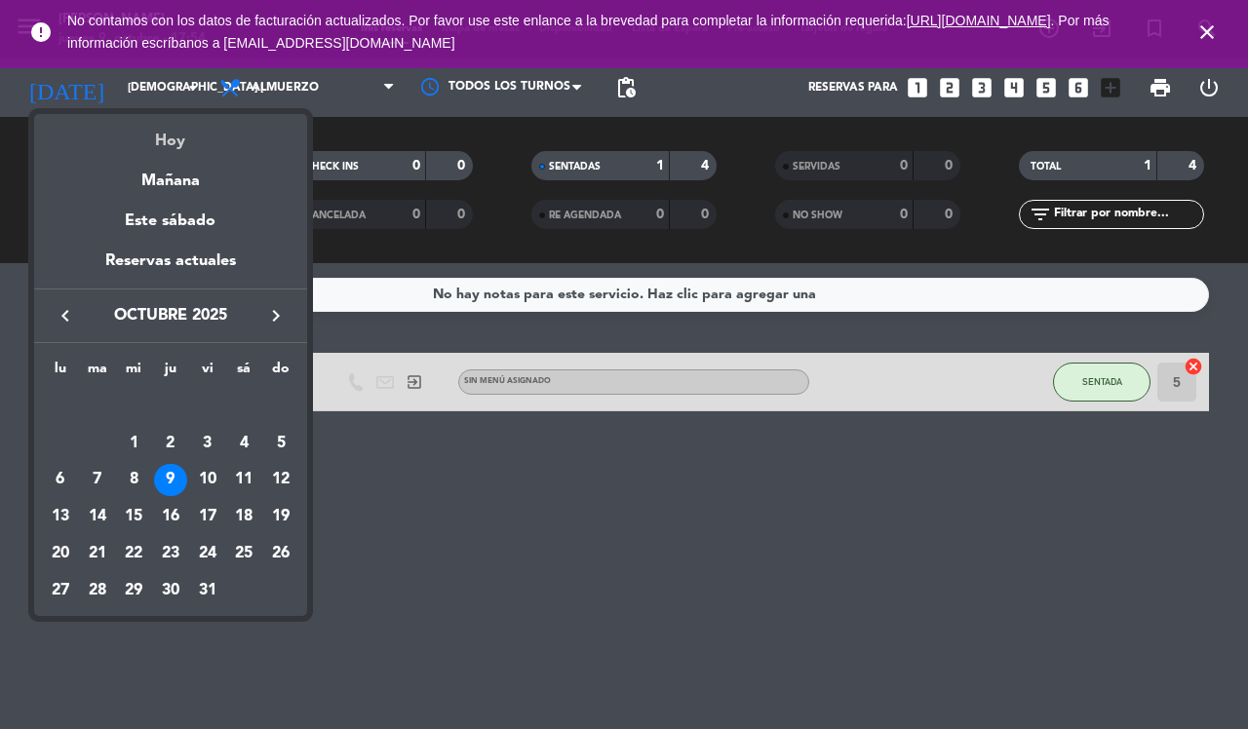
click at [201, 143] on div "Hoy" at bounding box center [170, 134] width 273 height 40
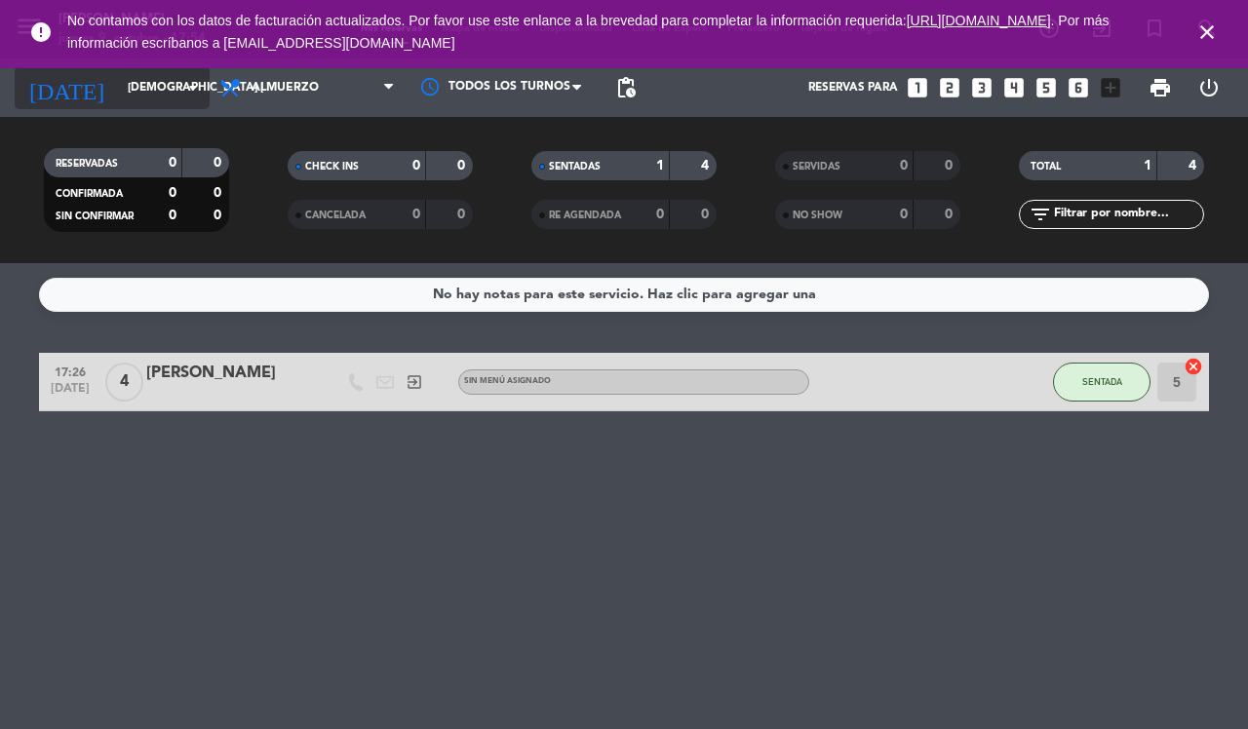
click at [133, 88] on input "[DEMOGRAPHIC_DATA] [DATE]" at bounding box center [195, 87] width 155 height 33
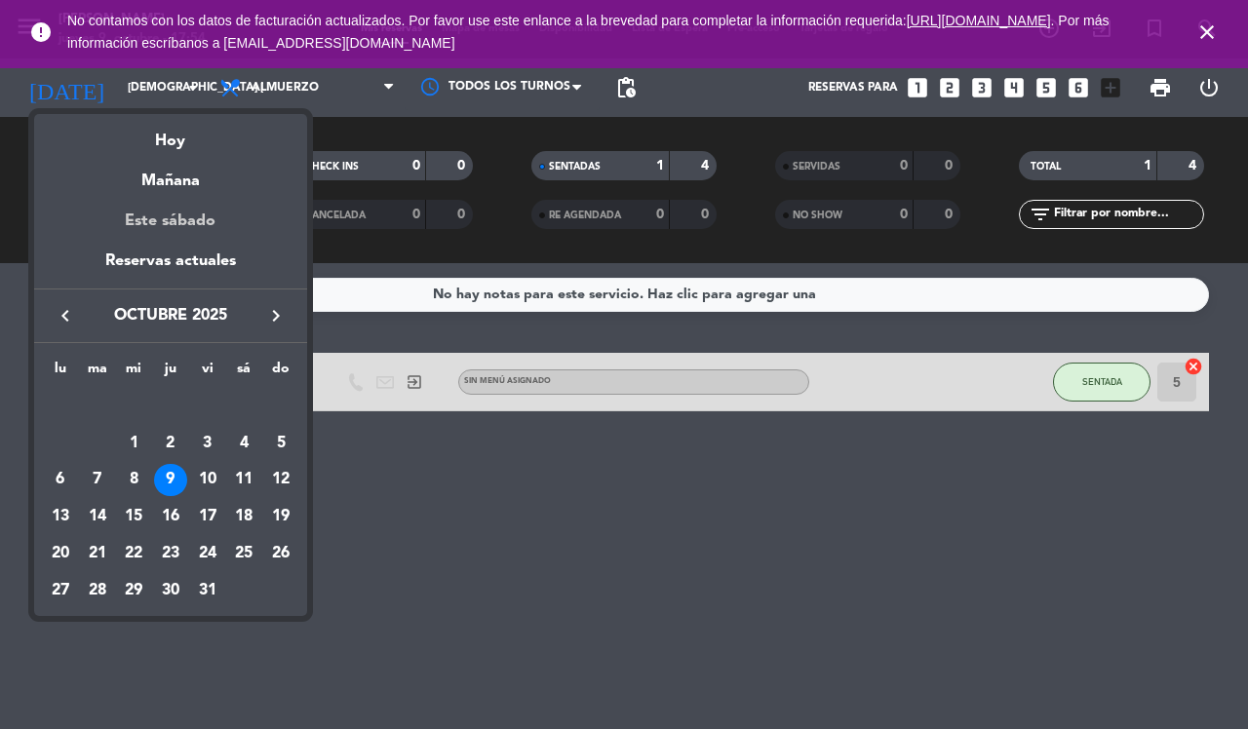
click at [188, 215] on div "Este sábado" at bounding box center [170, 221] width 273 height 55
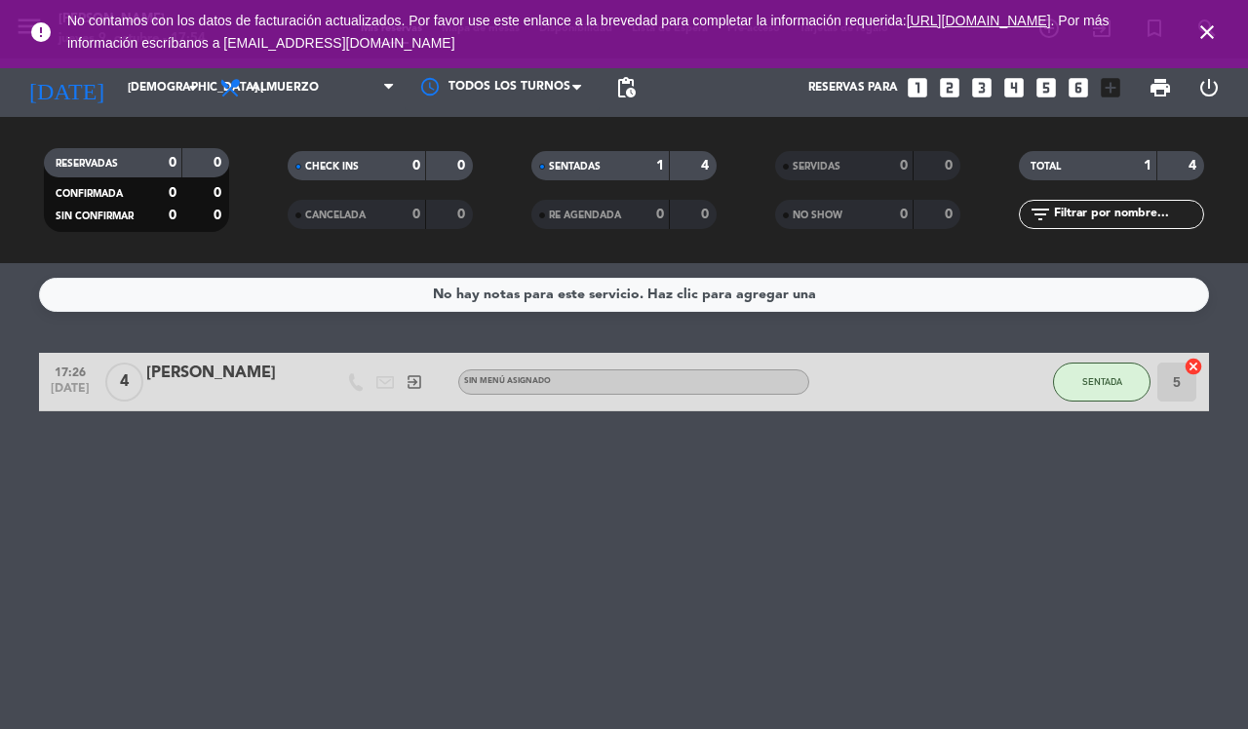
type input "sáb. [DATE]"
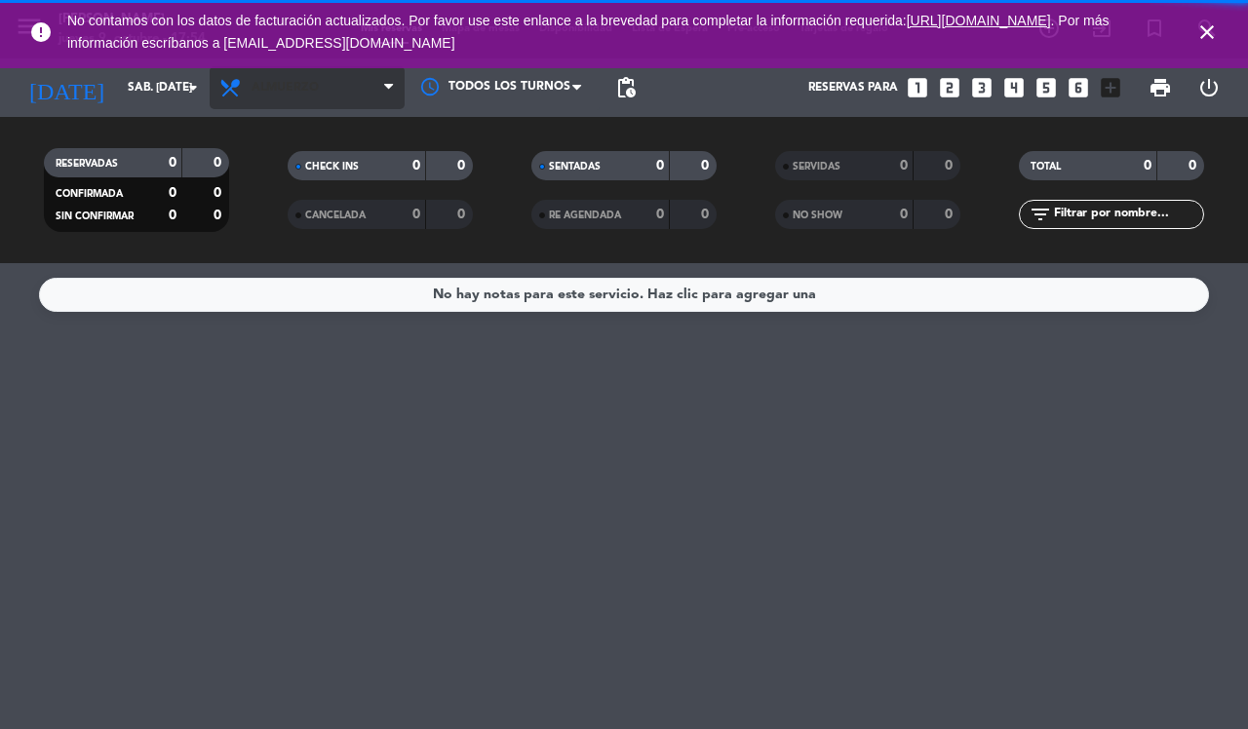
click at [344, 85] on span "Almuerzo" at bounding box center [307, 87] width 195 height 43
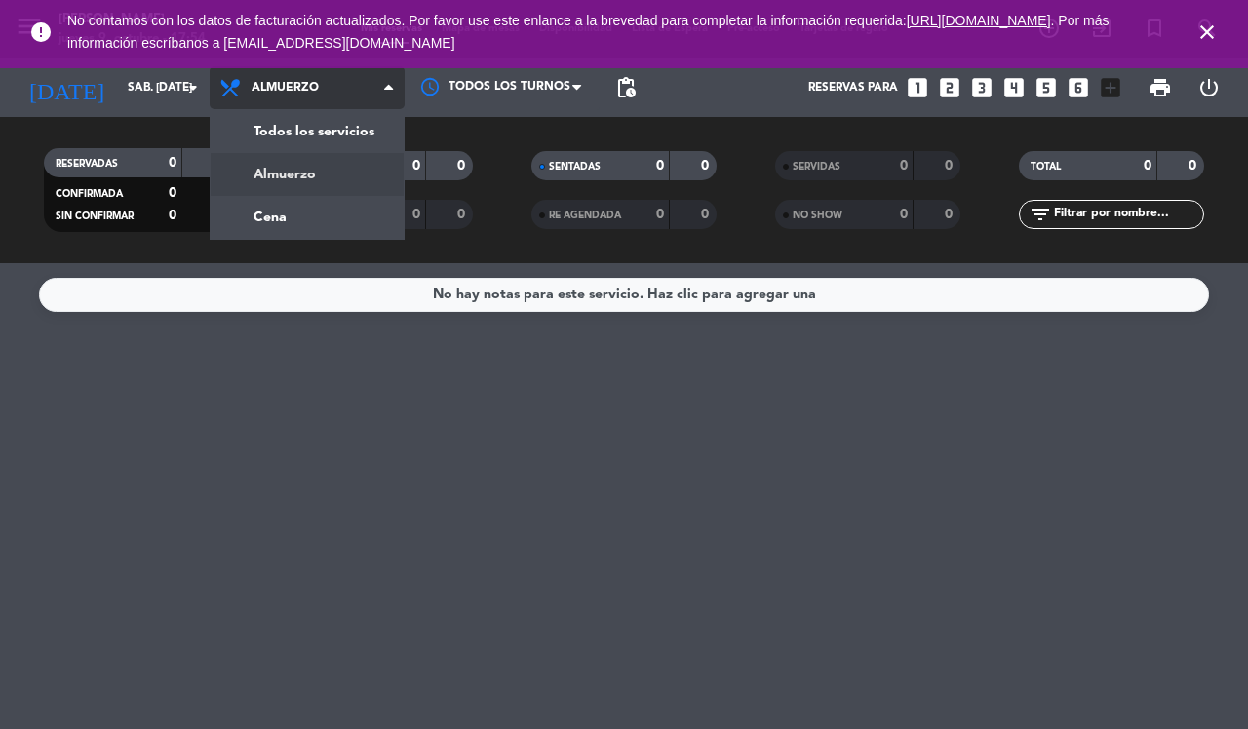
click at [325, 128] on div "menu [PERSON_NAME] jueves 9. octubre - 17:54 Mis reservas Mapa de mesas Disponi…" at bounding box center [624, 131] width 1248 height 263
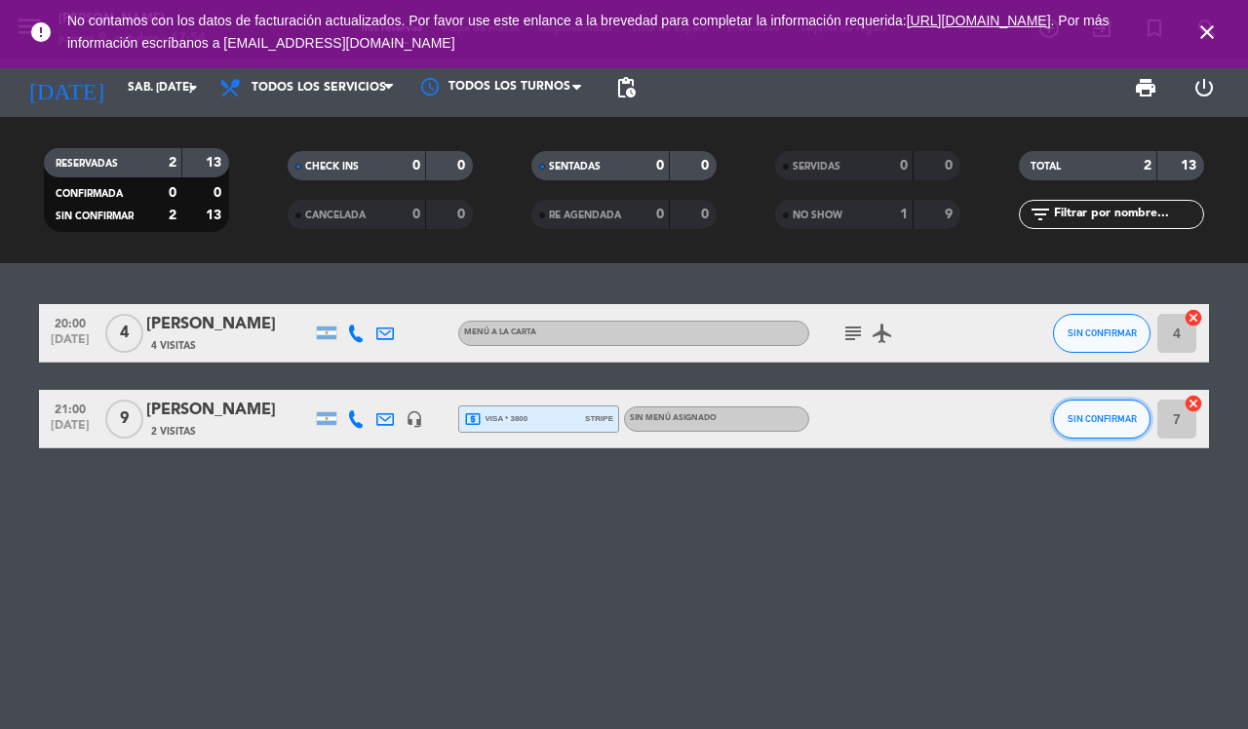
click at [997, 417] on span "SIN CONFIRMAR" at bounding box center [1102, 418] width 69 height 11
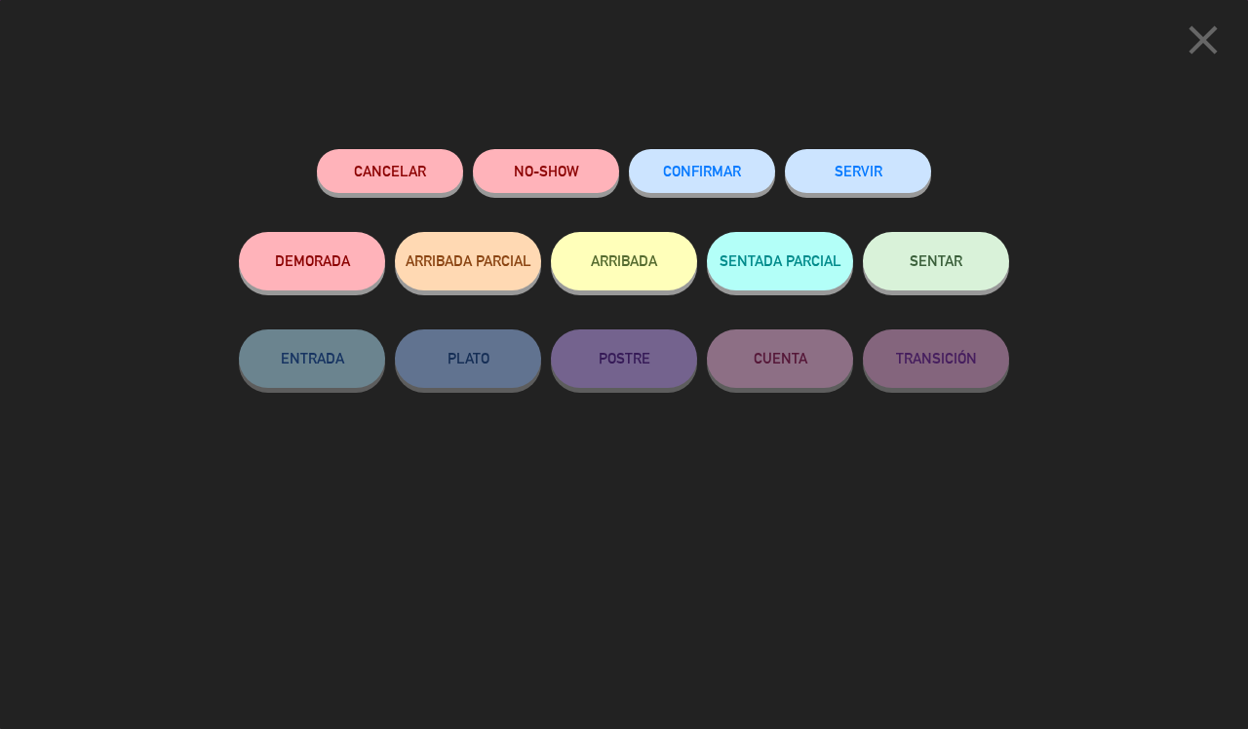
click at [717, 168] on span "CONFIRMAR" at bounding box center [702, 171] width 78 height 17
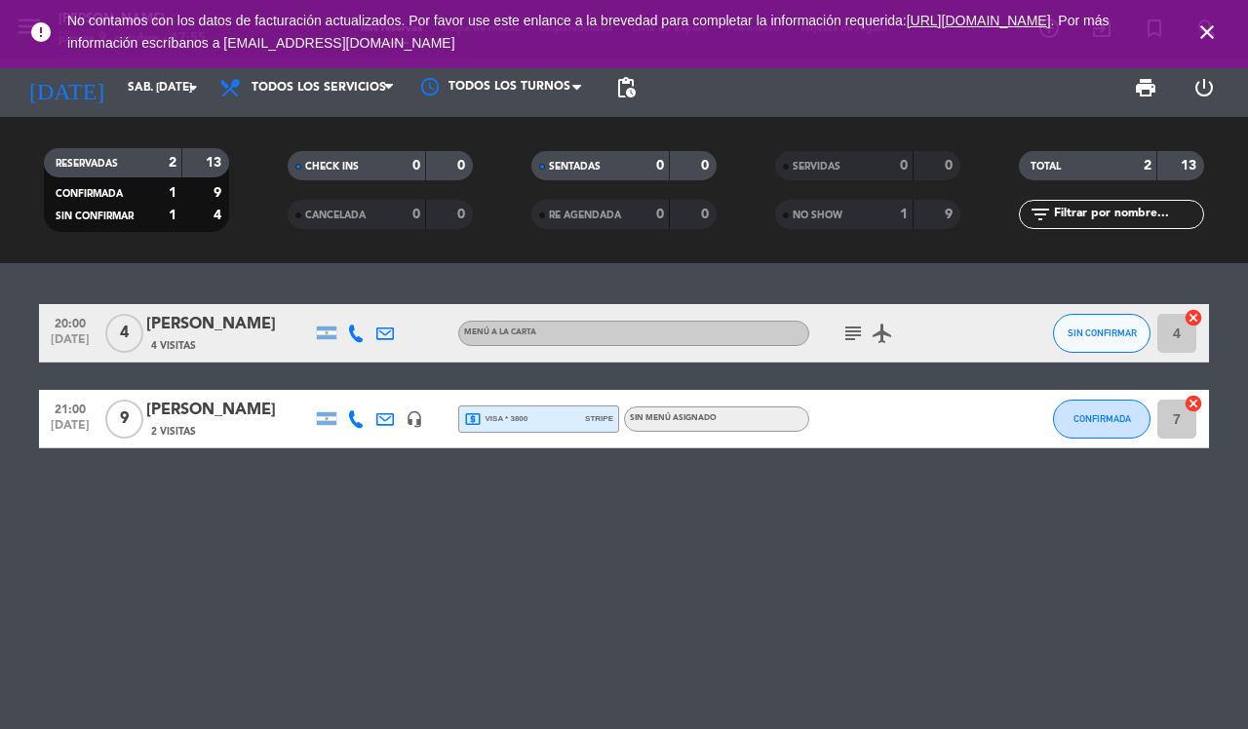
click at [997, 32] on icon "close" at bounding box center [1206, 31] width 23 height 23
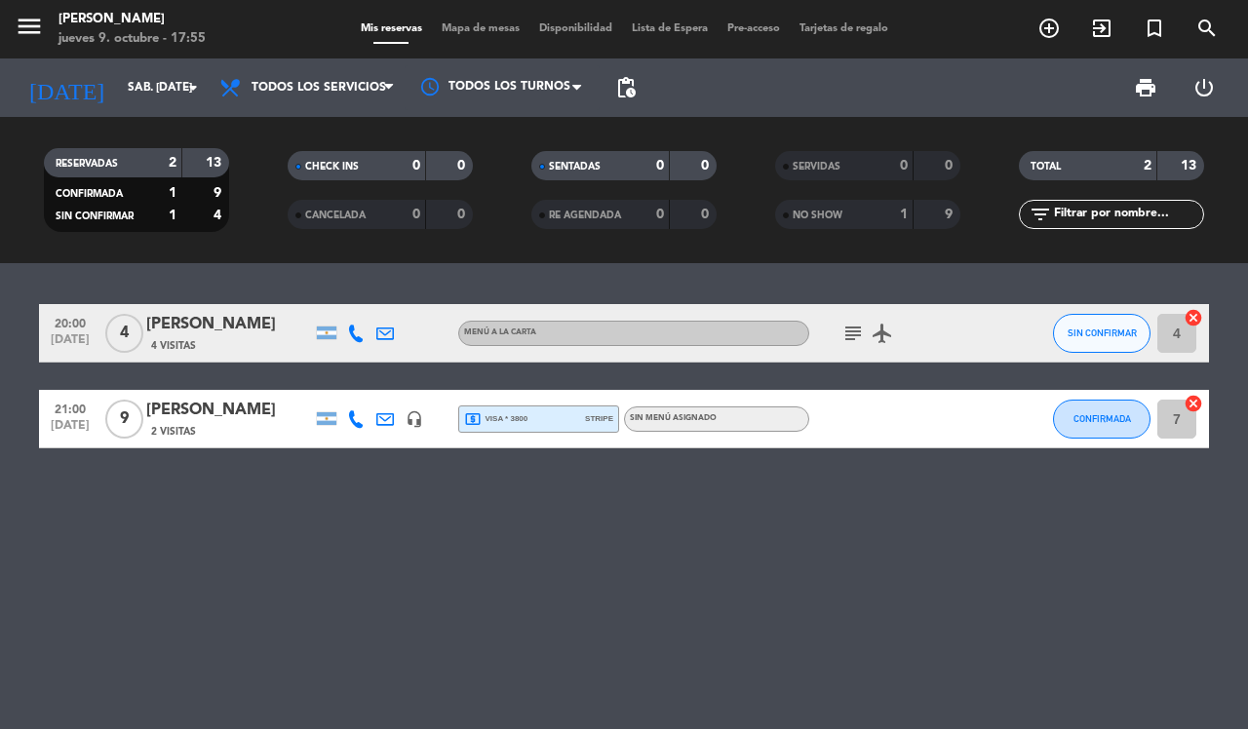
click at [476, 32] on span "Mapa de mesas" at bounding box center [480, 28] width 97 height 11
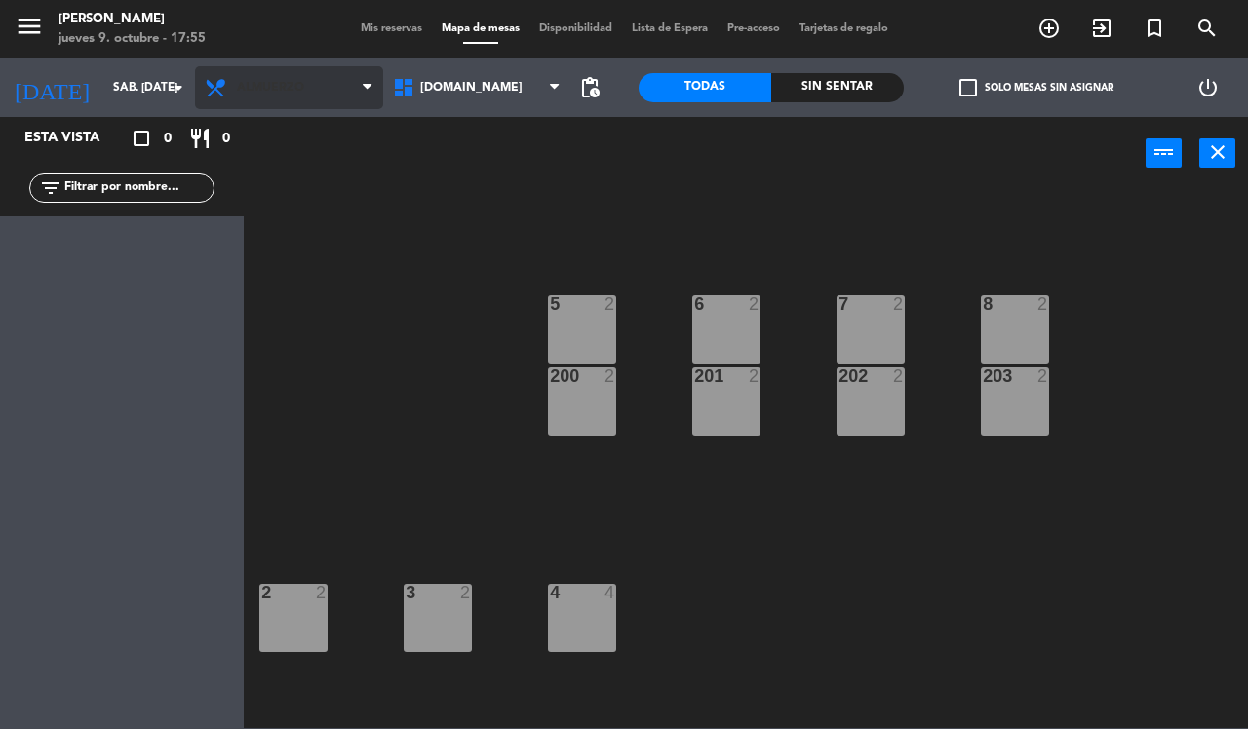
click at [330, 91] on span "Almuerzo" at bounding box center [289, 87] width 188 height 43
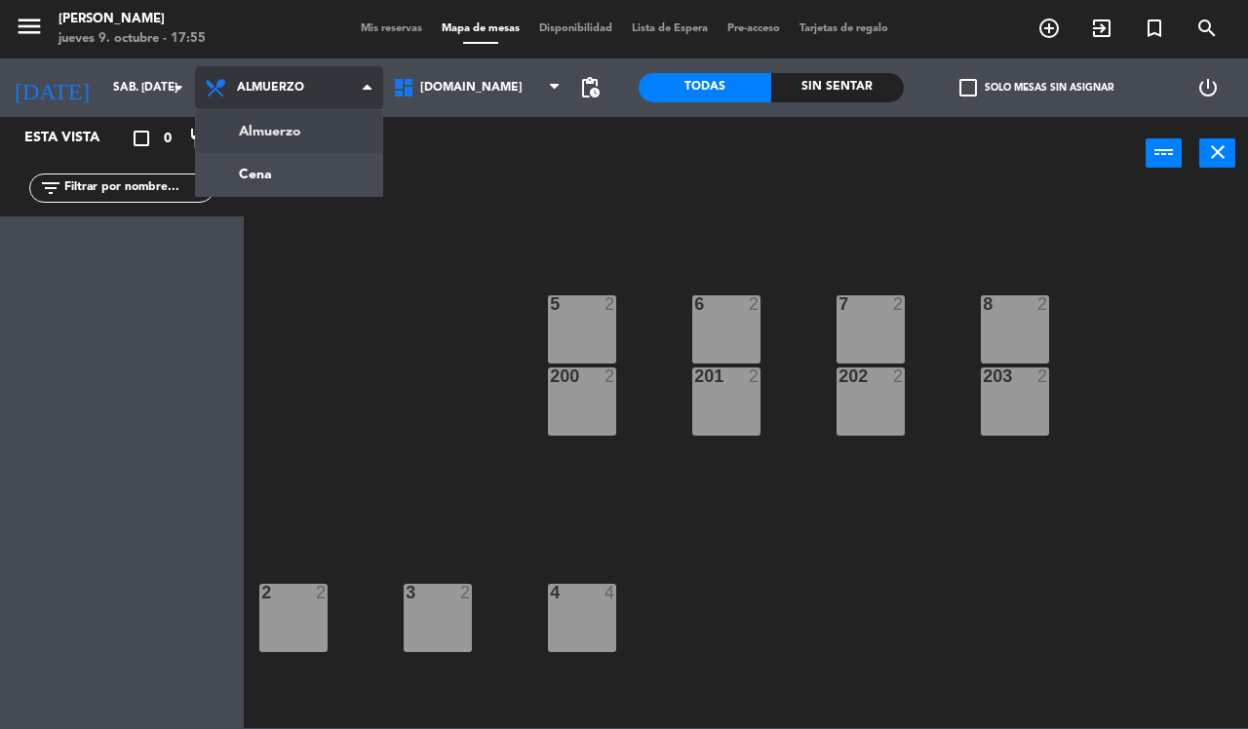
click at [304, 174] on ng-component "menu [PERSON_NAME] jueves 9. octubre - 17:55 Mis reservas Mapa de mesas Disponi…" at bounding box center [624, 364] width 1248 height 728
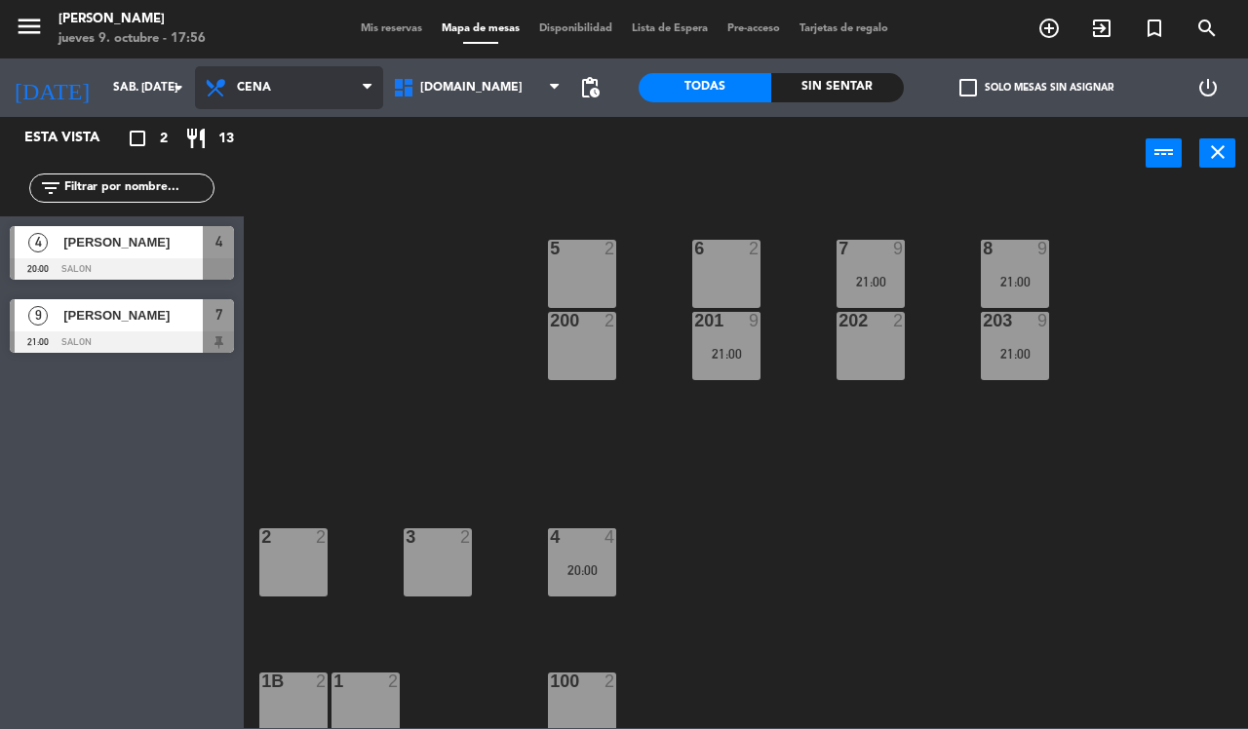
scroll to position [18, 0]
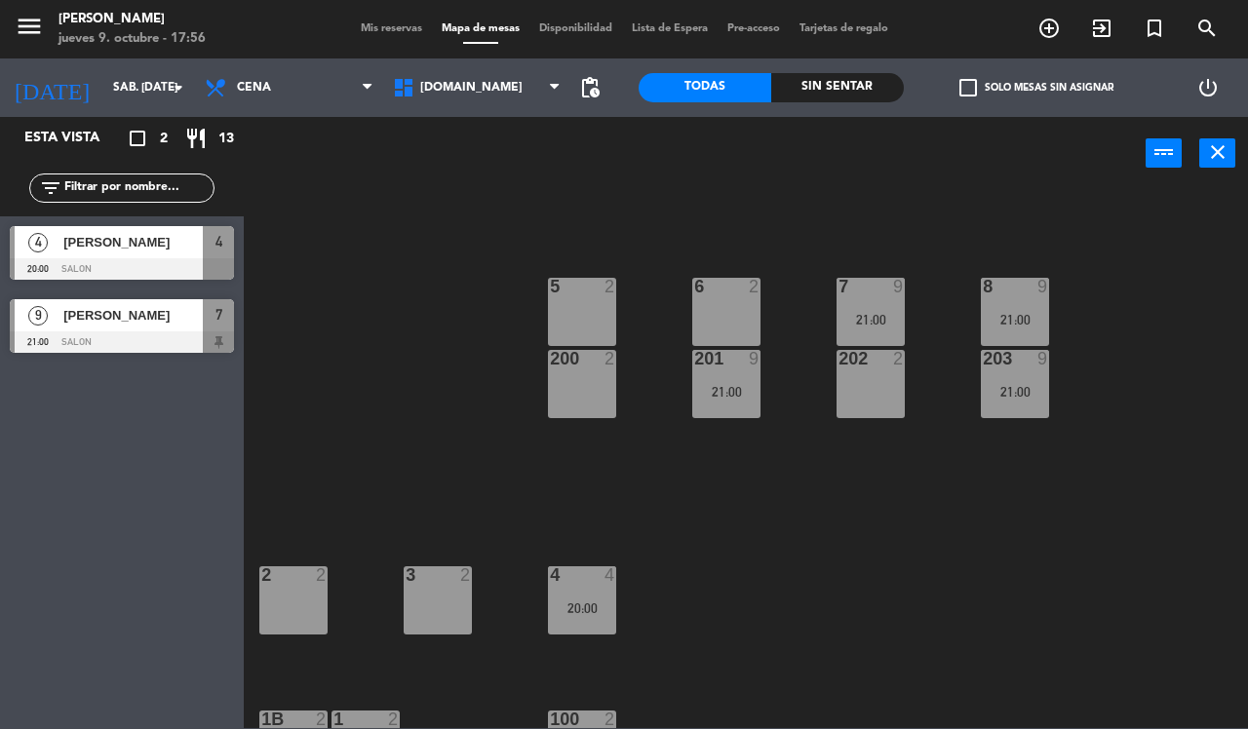
click at [931, 529] on div "5 2 8 9 21:00 7 9 21:00 6 2 200 2 201 9 21:00 202 2 203 9 21:00 3 2 2 2 4 4 20:…" at bounding box center [751, 458] width 991 height 539
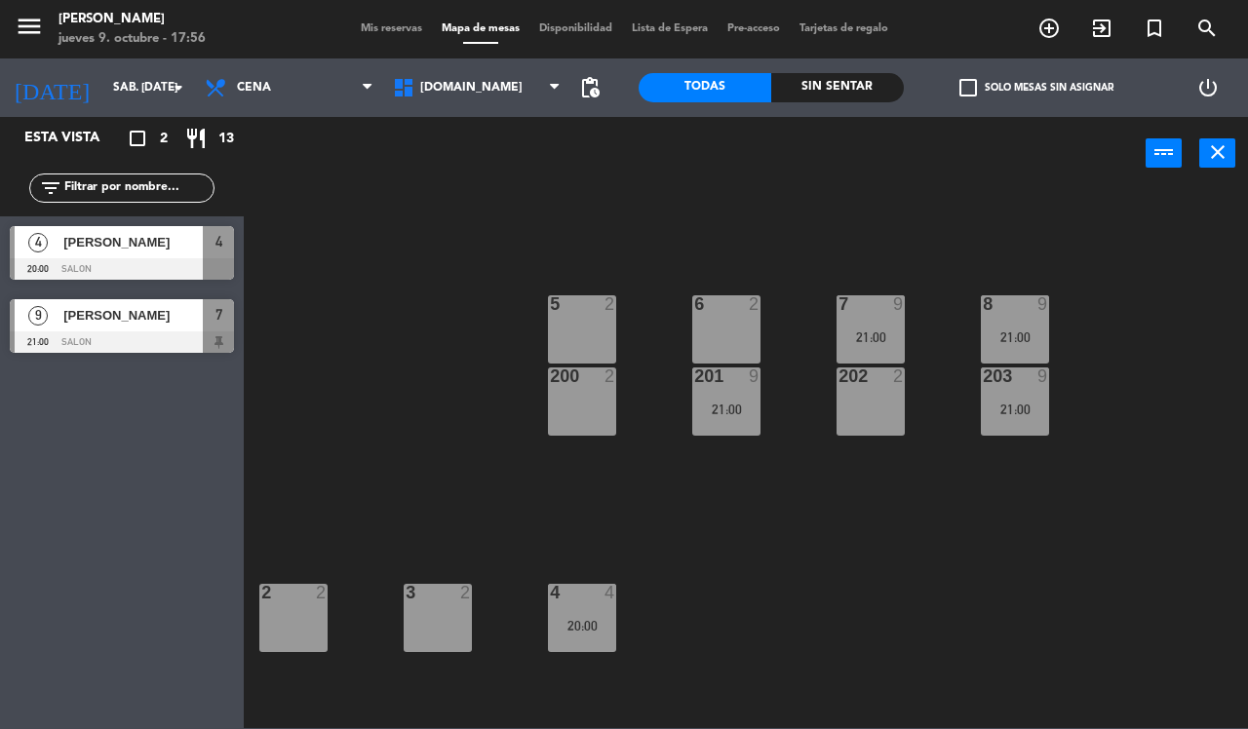
click at [112, 333] on div at bounding box center [122, 341] width 224 height 21
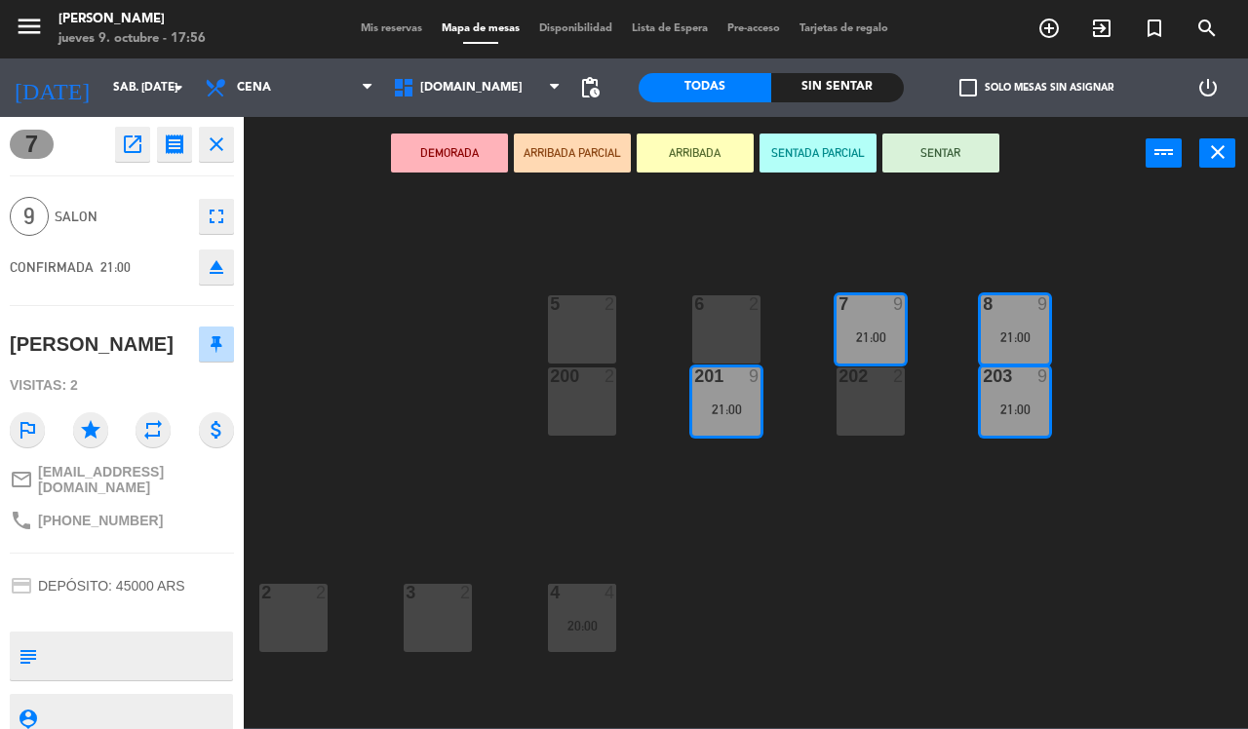
click at [753, 414] on div "21:00" at bounding box center [726, 410] width 68 height 14
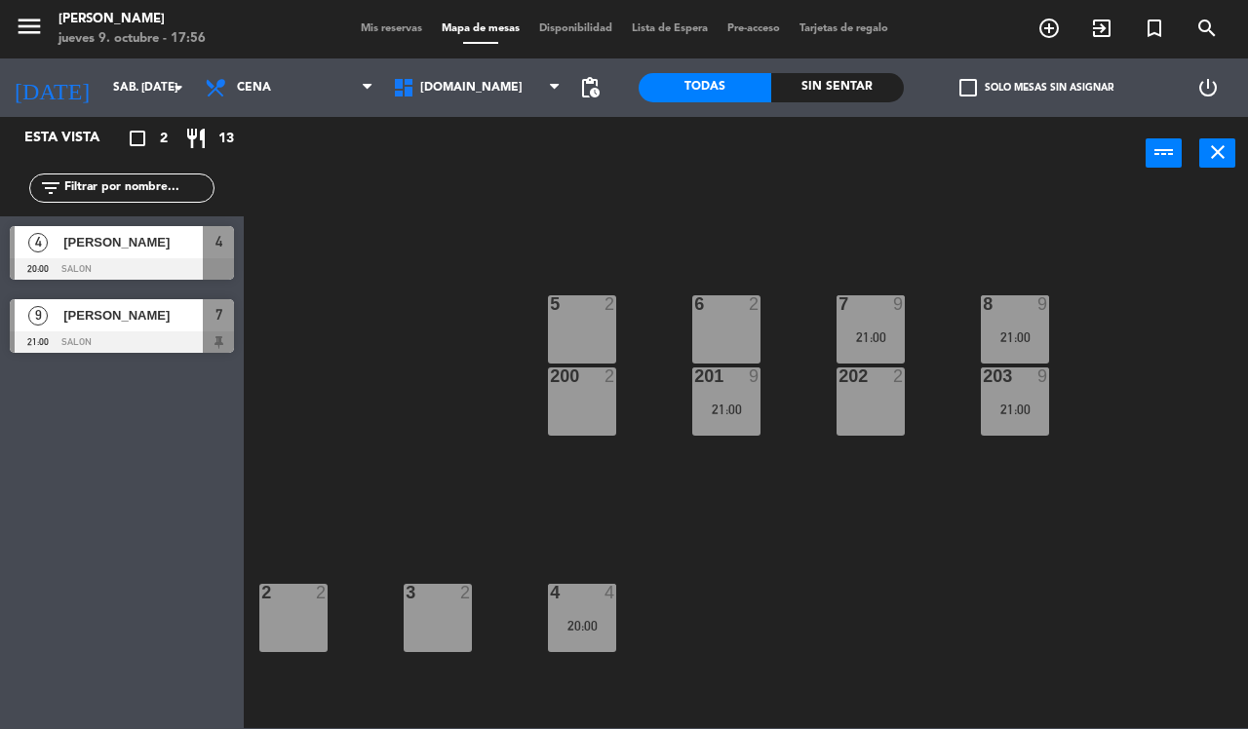
click at [731, 408] on div "21:00" at bounding box center [726, 410] width 68 height 14
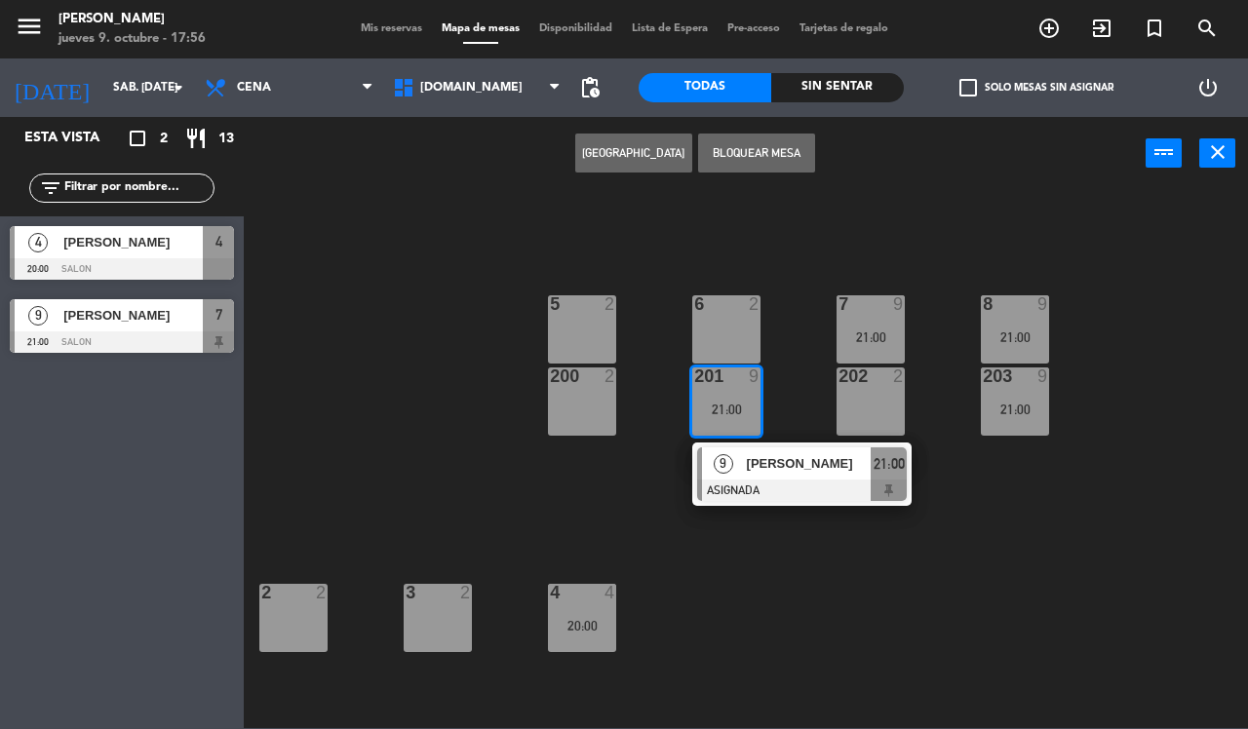
click at [118, 314] on span "[PERSON_NAME]" at bounding box center [132, 315] width 139 height 20
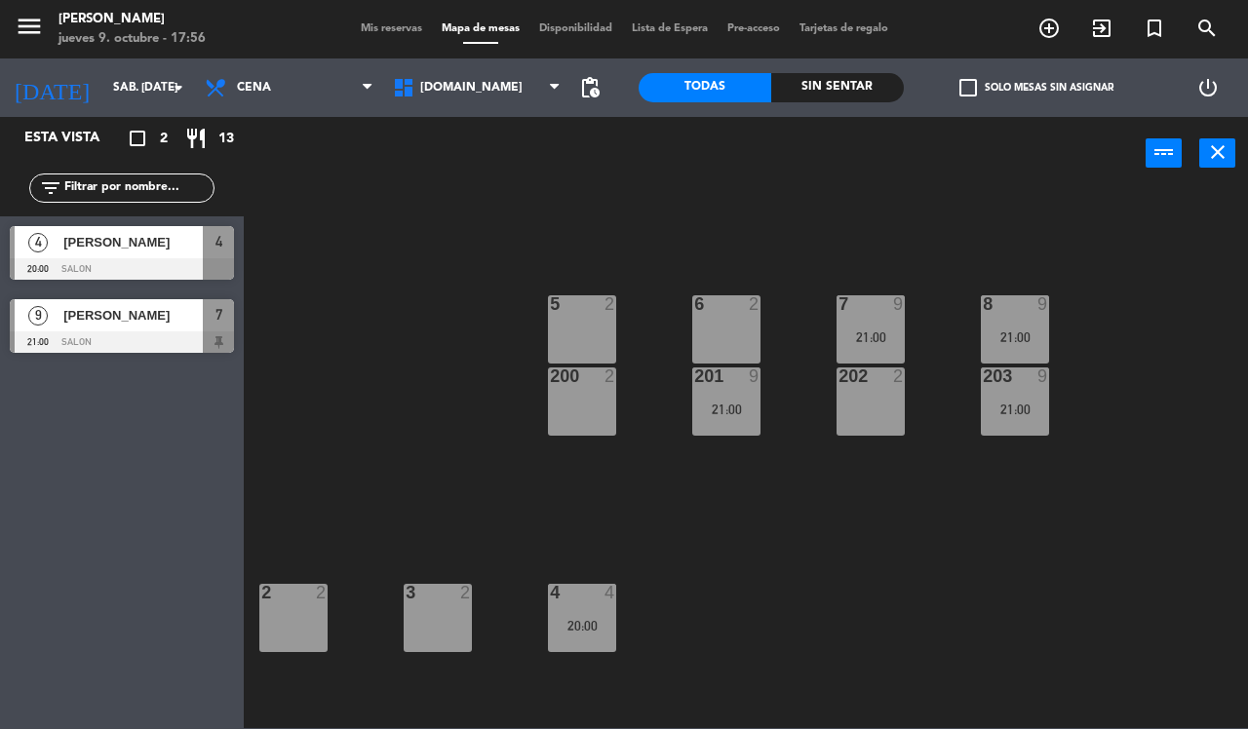
click at [148, 313] on span "[PERSON_NAME]" at bounding box center [132, 315] width 139 height 20
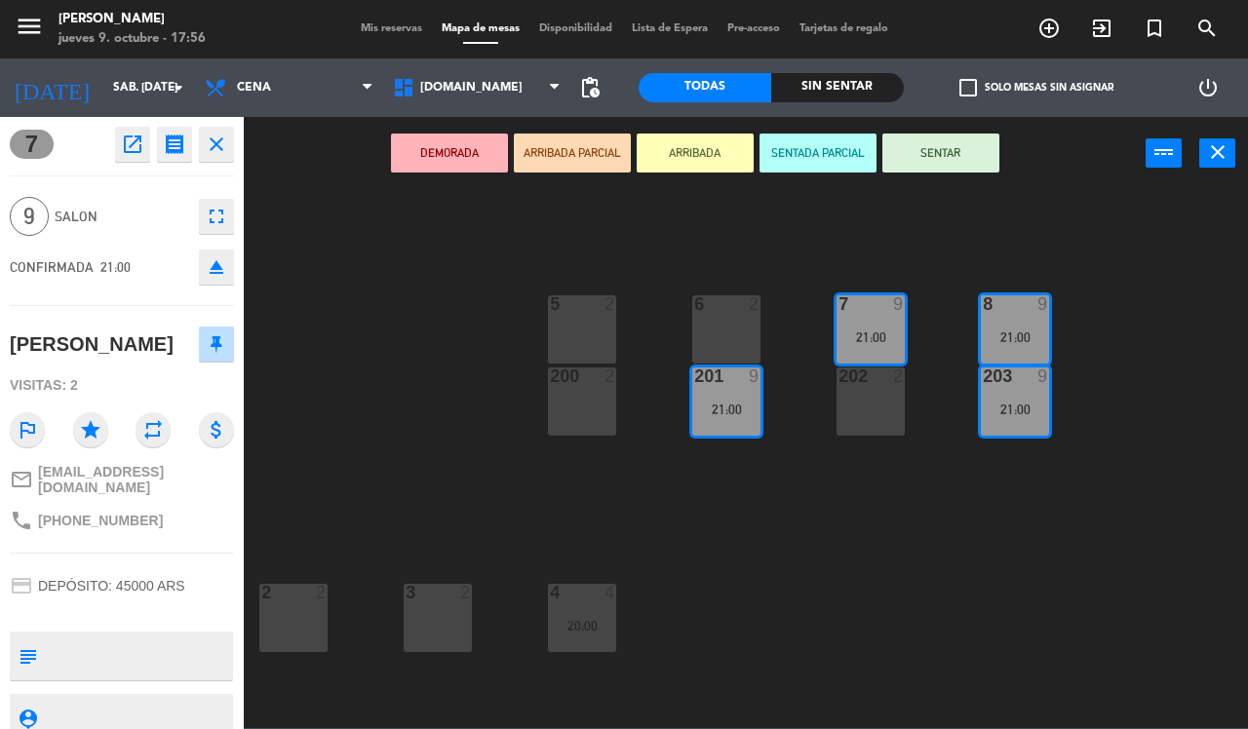
click at [726, 406] on div "21:00" at bounding box center [726, 410] width 68 height 14
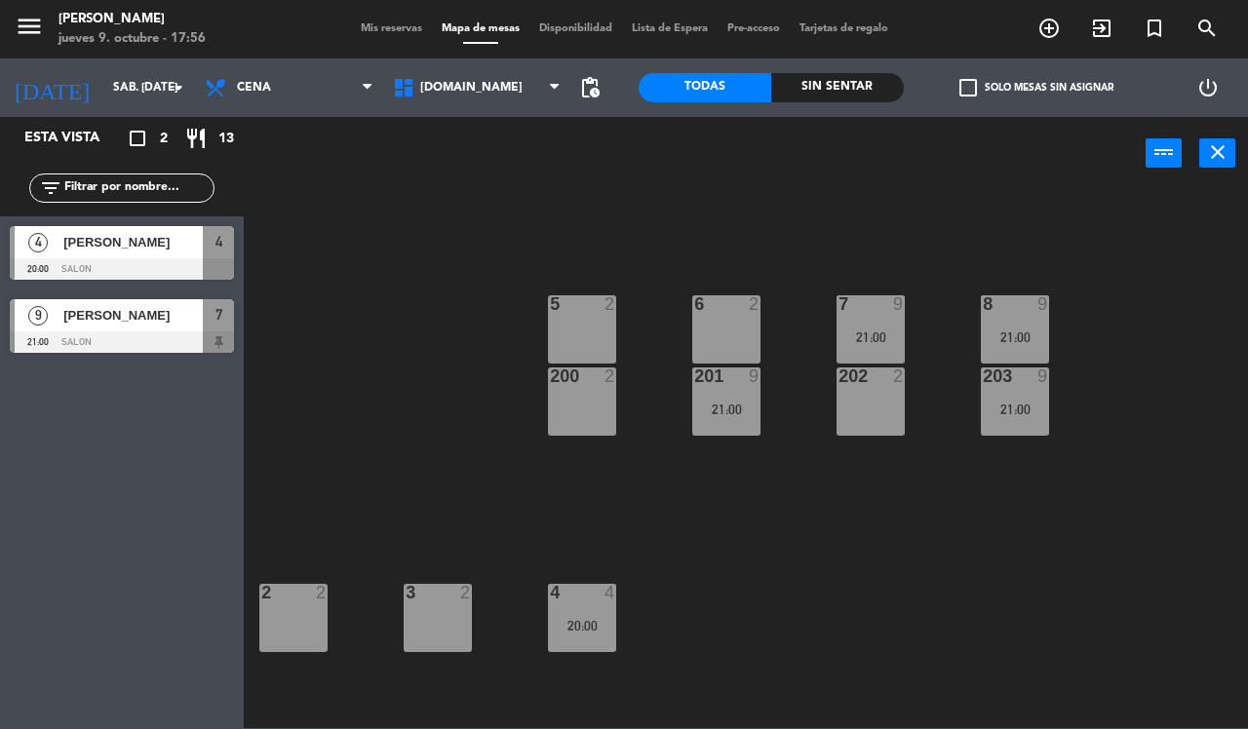
click at [152, 317] on span "[PERSON_NAME]" at bounding box center [132, 315] width 139 height 20
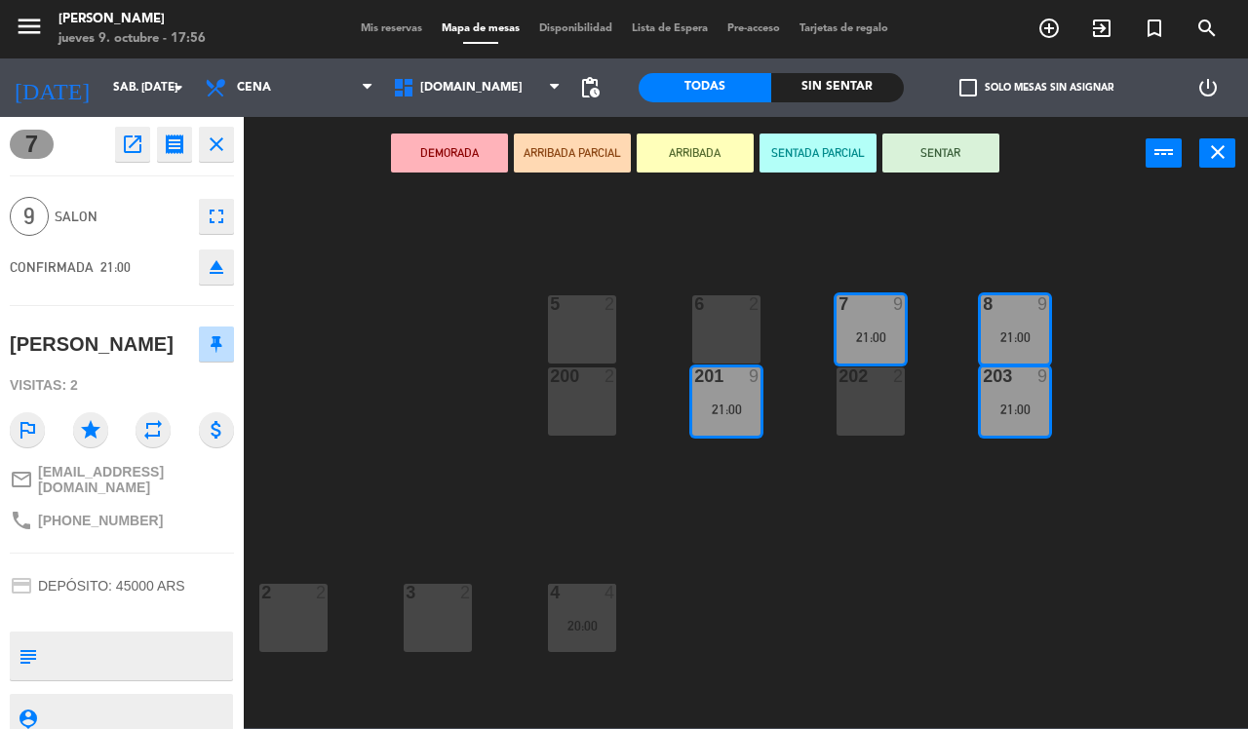
click at [870, 407] on div "202 2" at bounding box center [870, 402] width 68 height 68
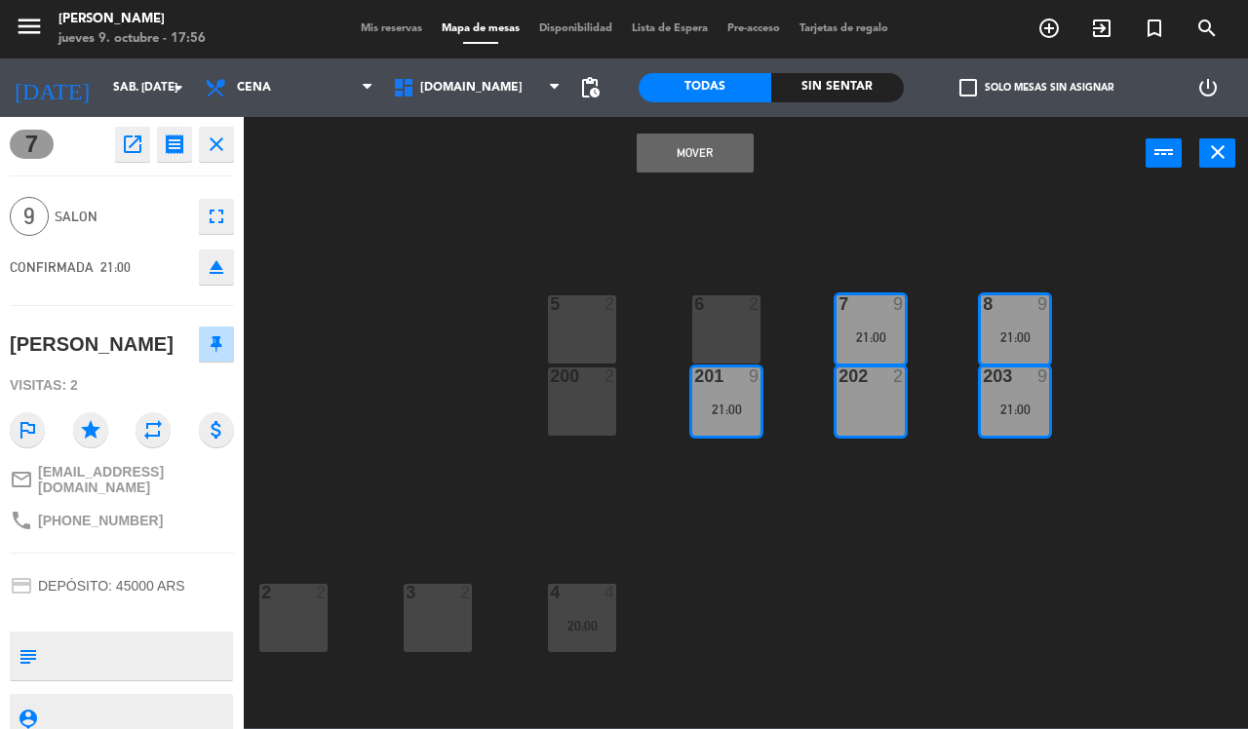
click at [704, 167] on button "Mover" at bounding box center [695, 153] width 117 height 39
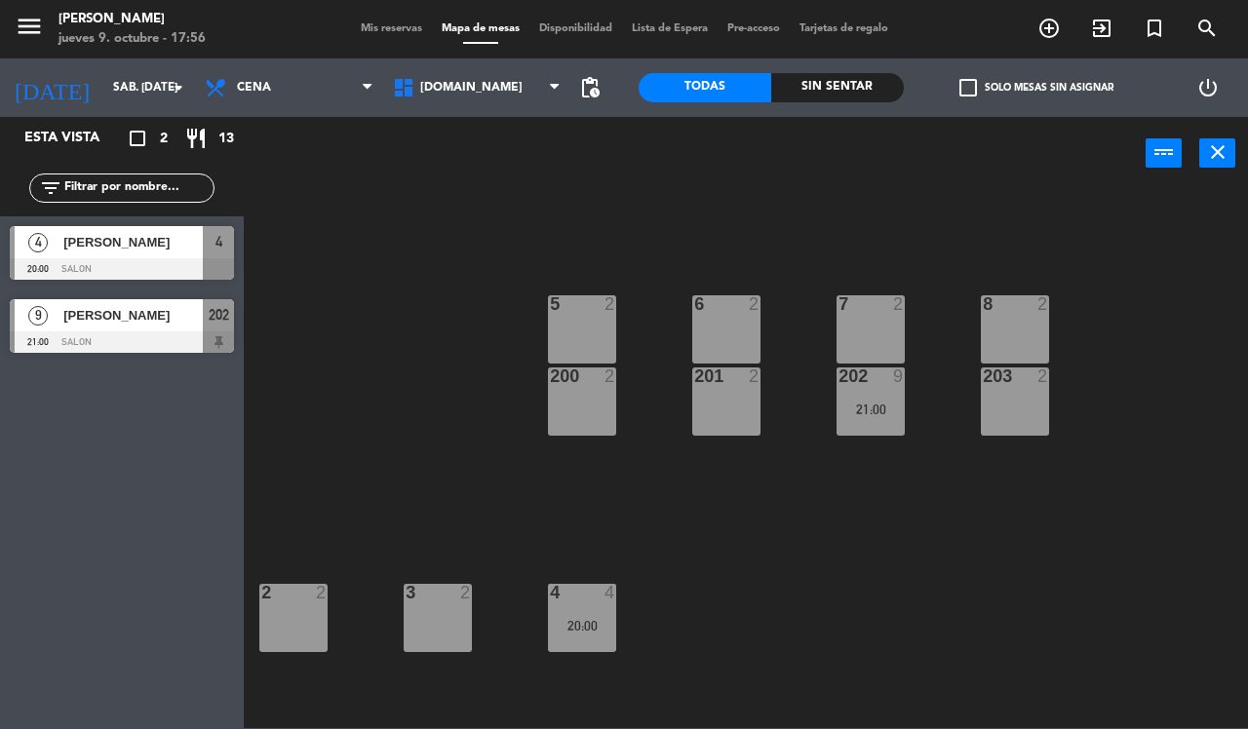
click at [132, 329] on div "[PERSON_NAME]" at bounding box center [131, 315] width 141 height 32
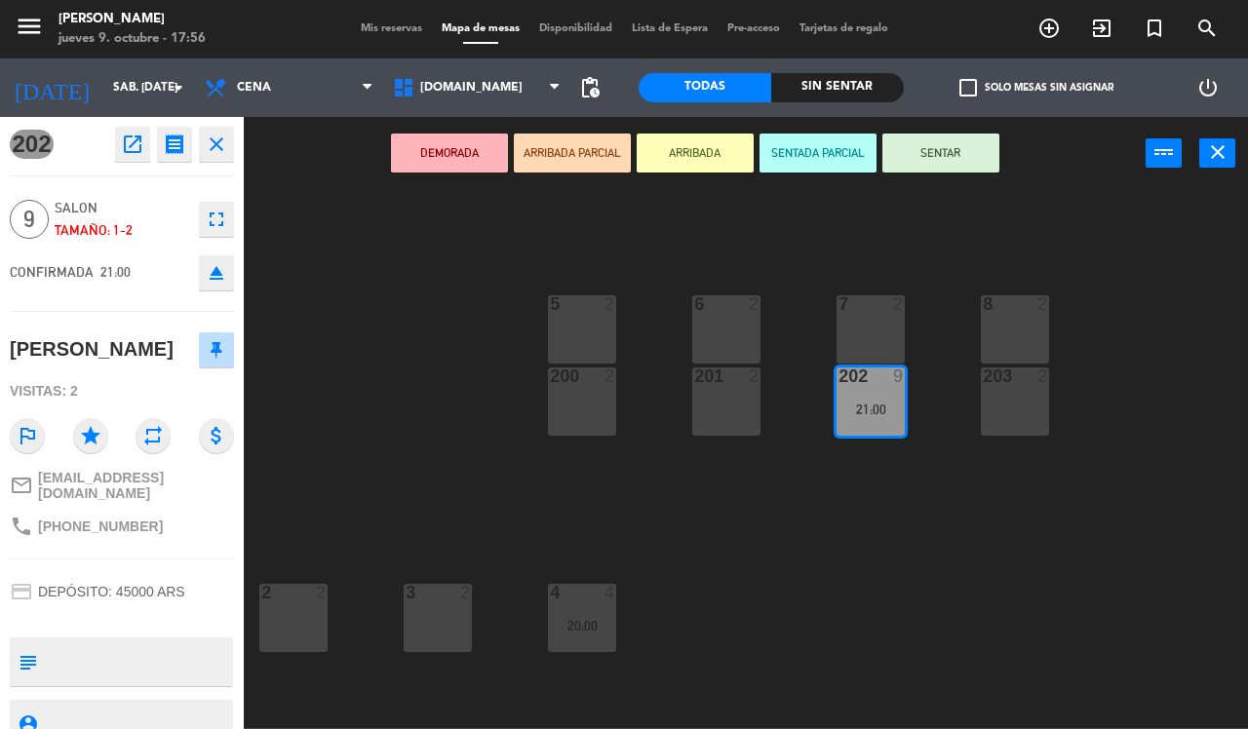
click at [864, 315] on div "7 2" at bounding box center [870, 329] width 68 height 68
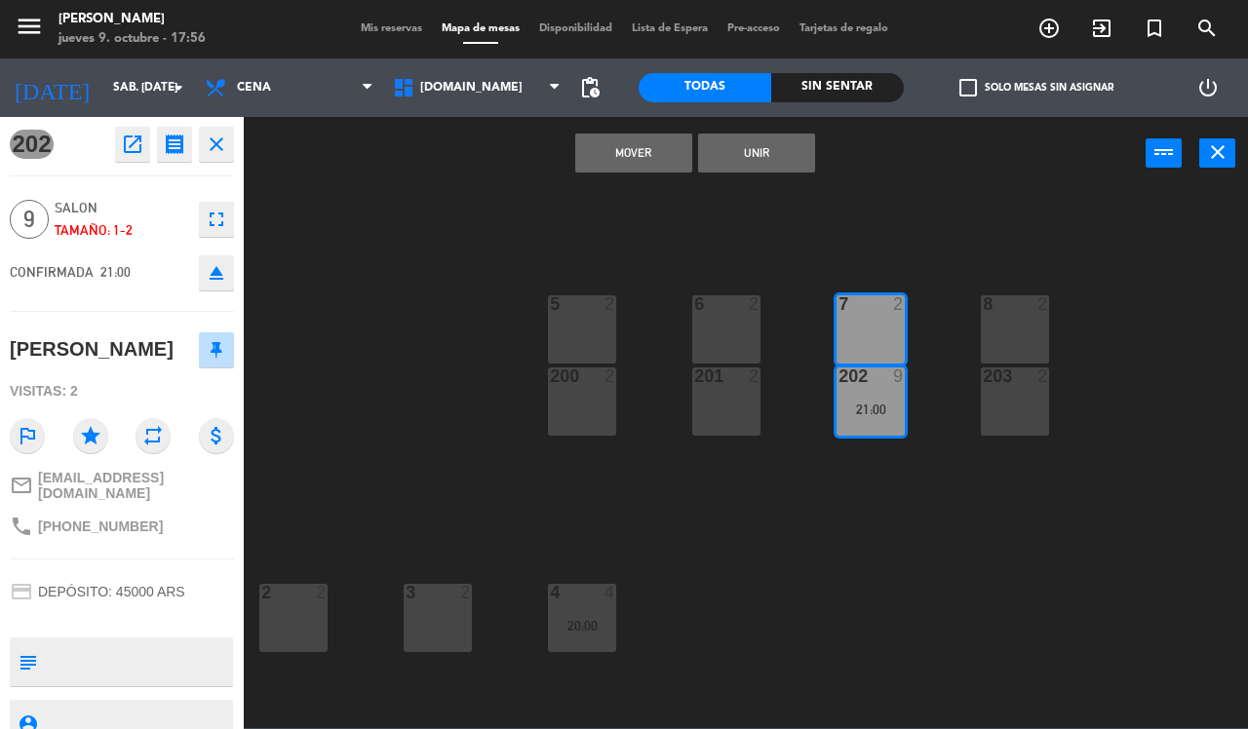
click at [997, 319] on div "8 2" at bounding box center [1015, 329] width 68 height 68
click at [997, 406] on div "203 2" at bounding box center [1015, 402] width 68 height 68
click at [754, 147] on button "Unir" at bounding box center [756, 153] width 117 height 39
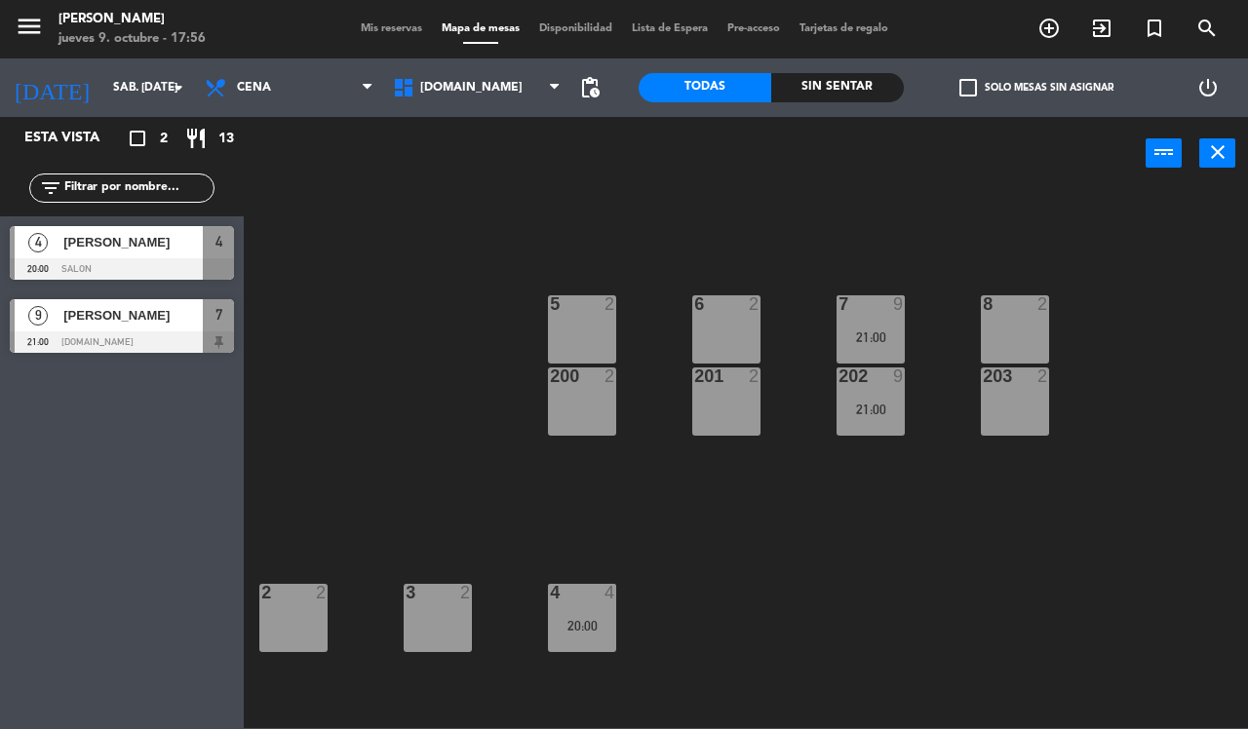
click at [997, 336] on div "8 2" at bounding box center [1015, 329] width 68 height 68
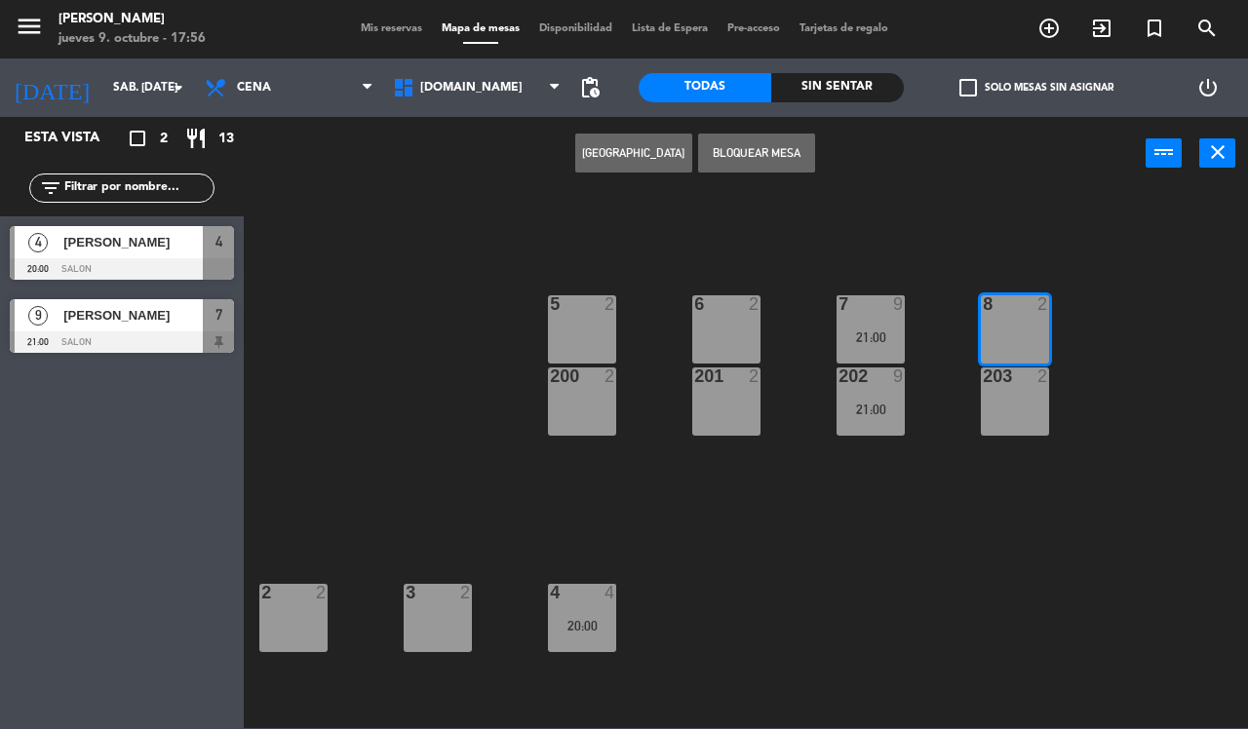
click at [997, 407] on div "203 2" at bounding box center [1015, 402] width 68 height 68
click at [139, 331] on div at bounding box center [122, 341] width 224 height 21
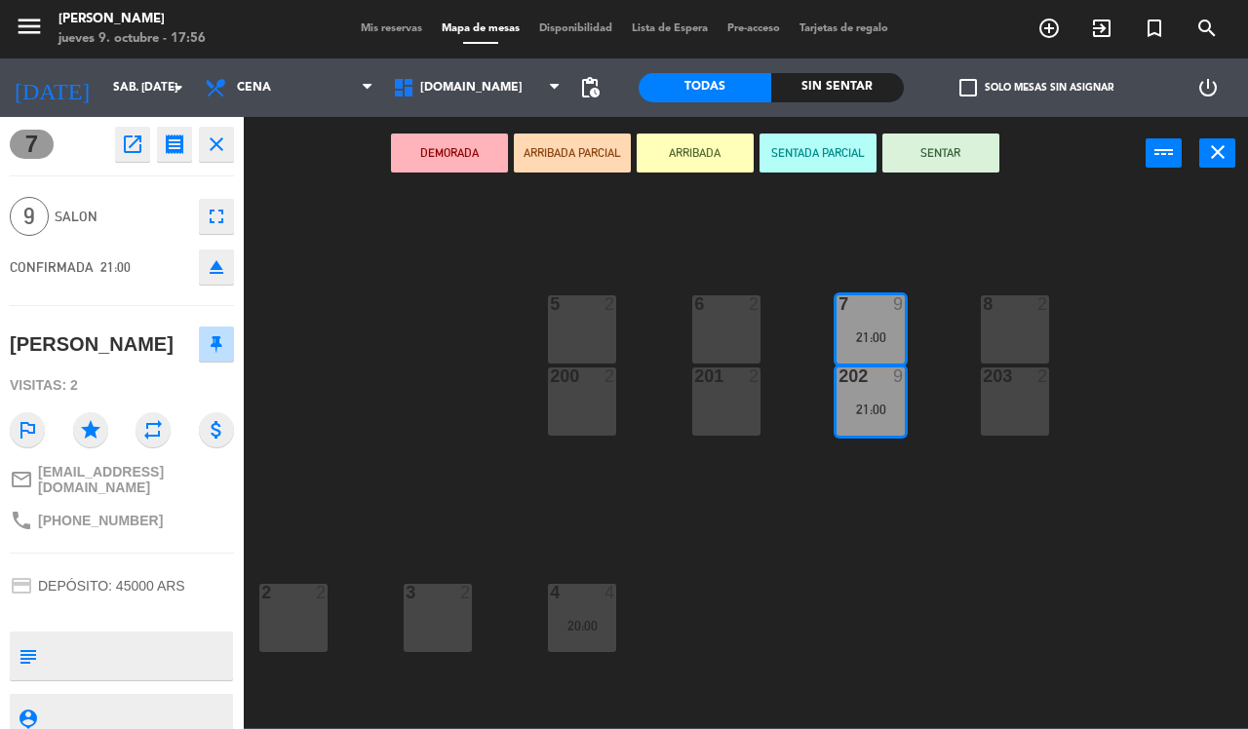
click at [997, 327] on div "8 2" at bounding box center [1015, 329] width 68 height 68
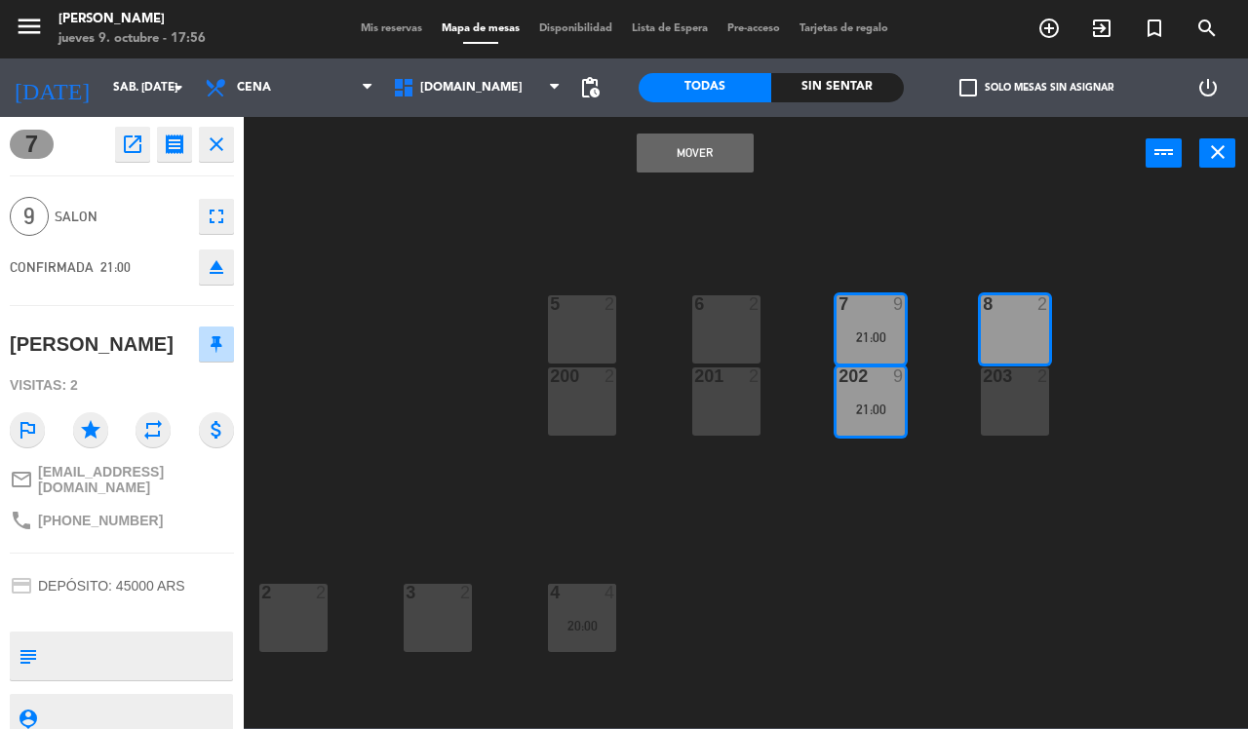
click at [997, 409] on div "203 2" at bounding box center [1015, 402] width 68 height 68
click at [702, 152] on button "Mover y Unir" at bounding box center [695, 153] width 117 height 39
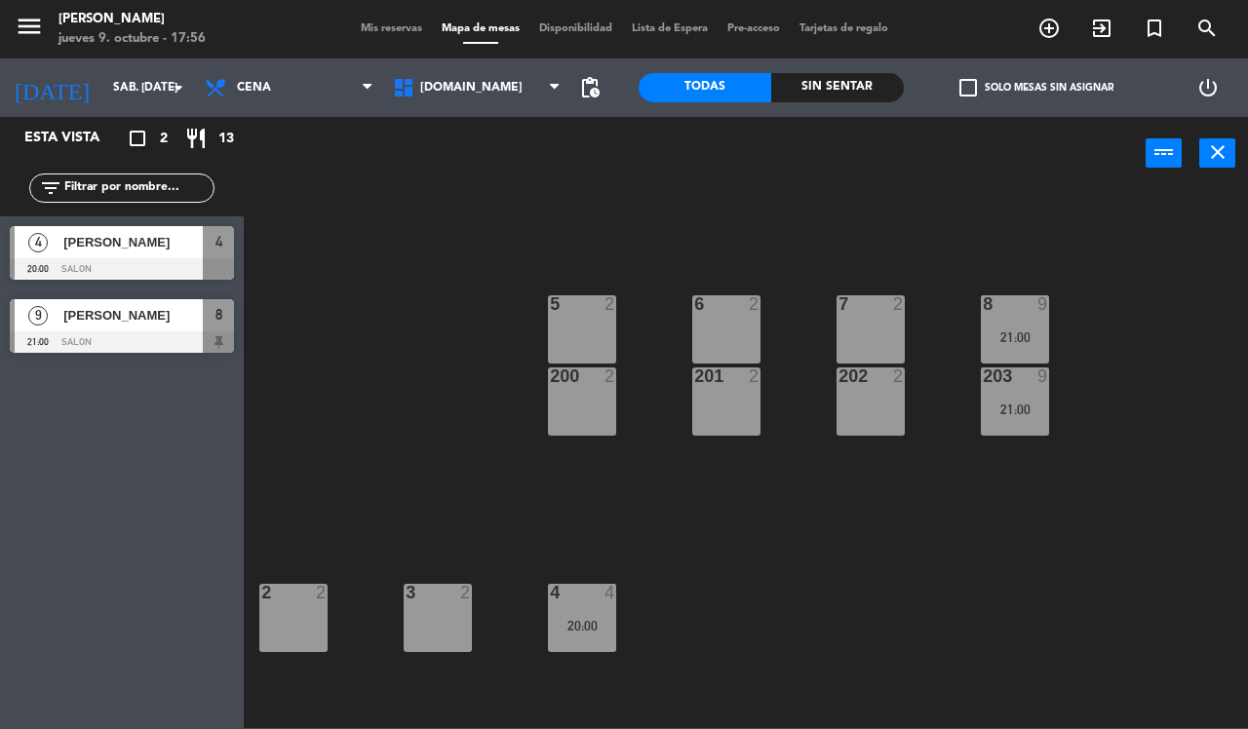
click at [174, 341] on div at bounding box center [122, 341] width 224 height 21
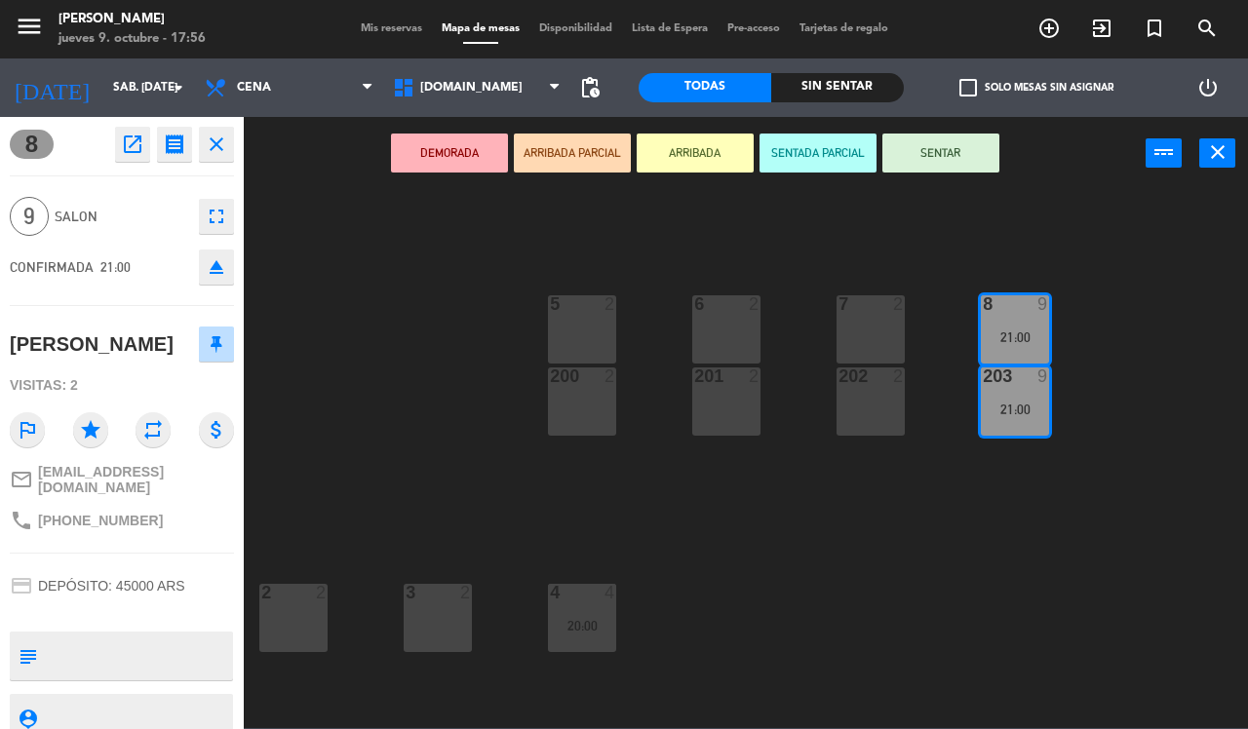
click at [880, 320] on div "7 2" at bounding box center [870, 329] width 68 height 68
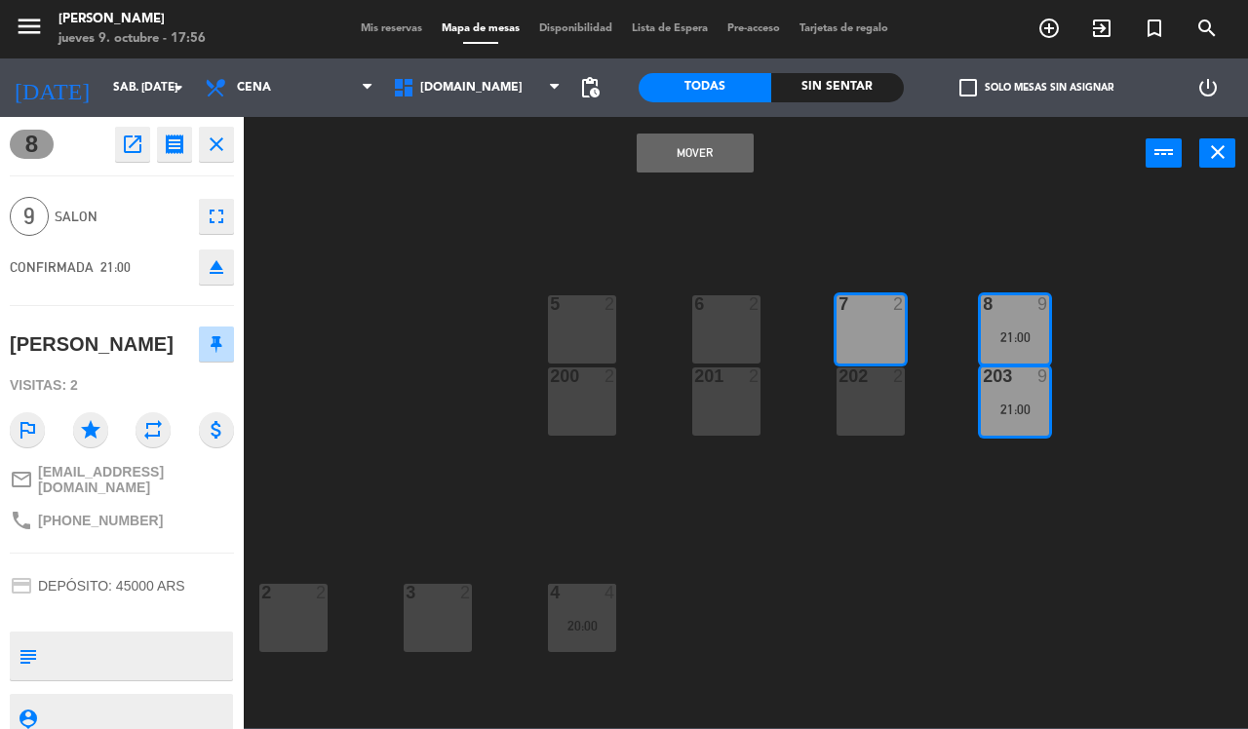
click at [884, 388] on div "202 2" at bounding box center [870, 402] width 68 height 68
click at [718, 390] on div "201 2" at bounding box center [726, 402] width 68 height 68
click at [724, 401] on div "201 2" at bounding box center [726, 402] width 68 height 68
click at [997, 156] on icon "close" at bounding box center [1217, 151] width 23 height 23
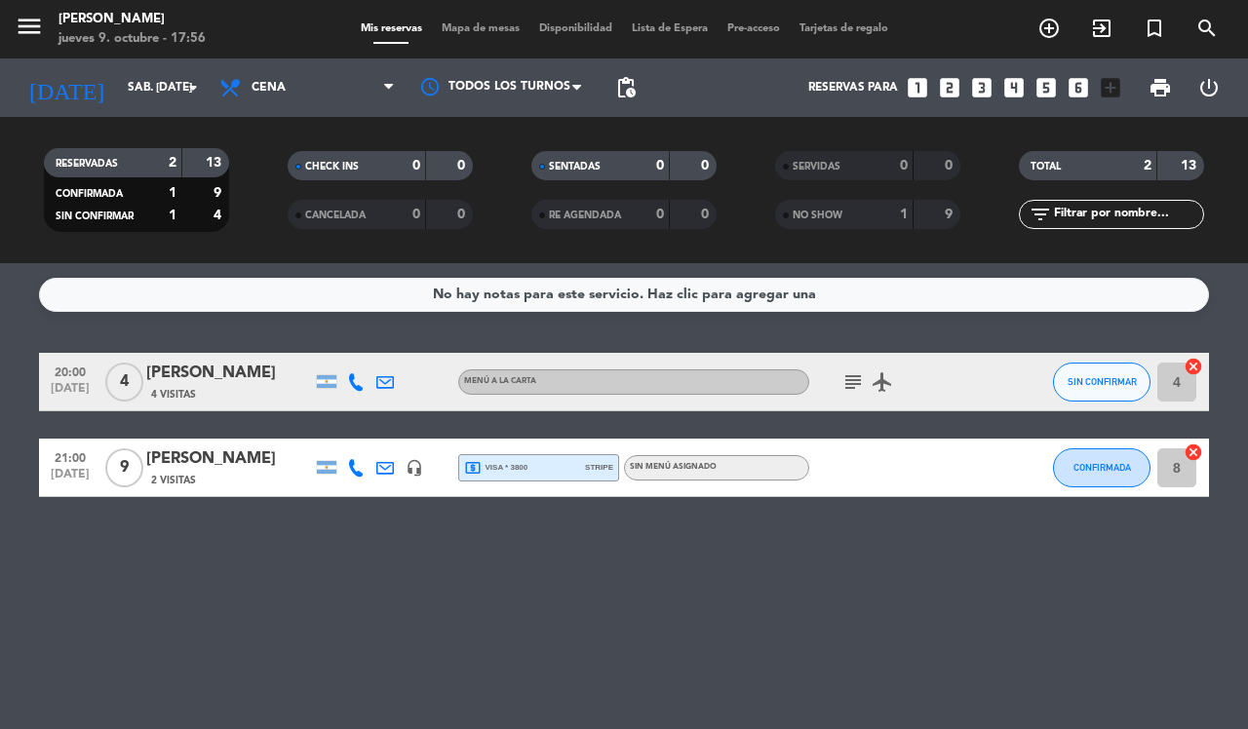
click at [499, 31] on span "Mapa de mesas" at bounding box center [480, 28] width 97 height 11
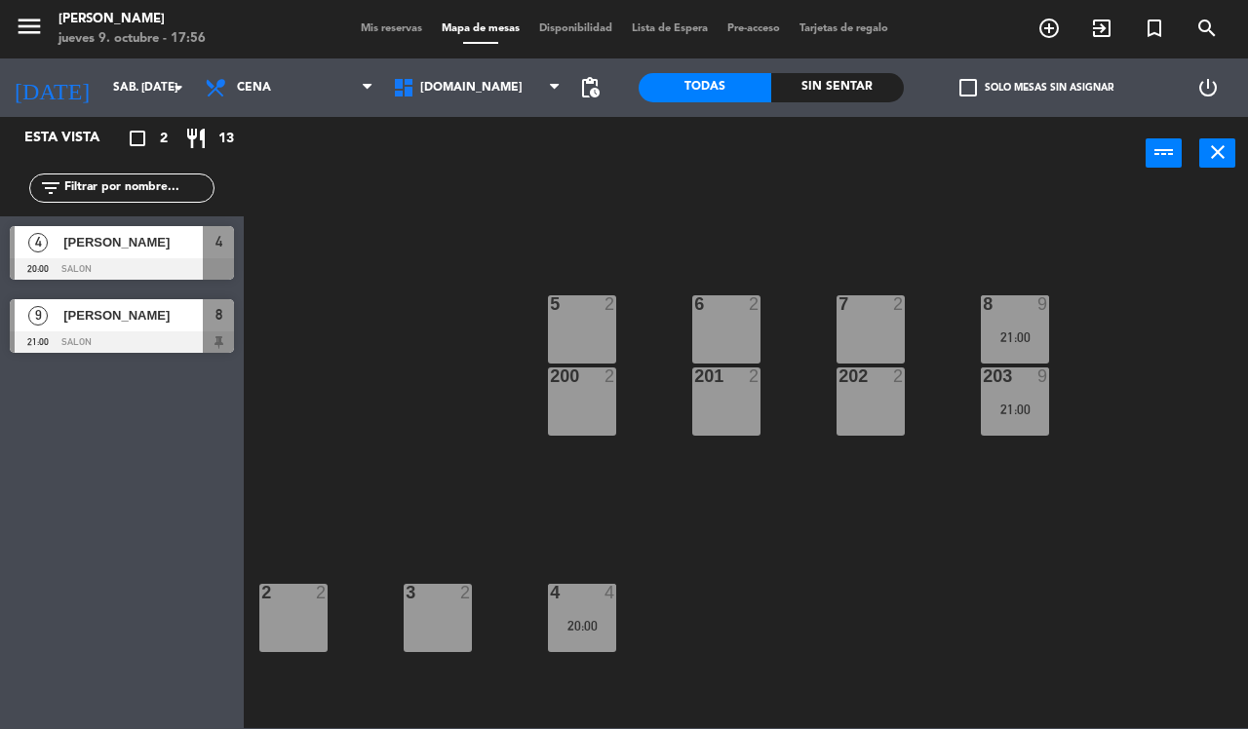
click at [874, 396] on div "202 2" at bounding box center [870, 402] width 68 height 68
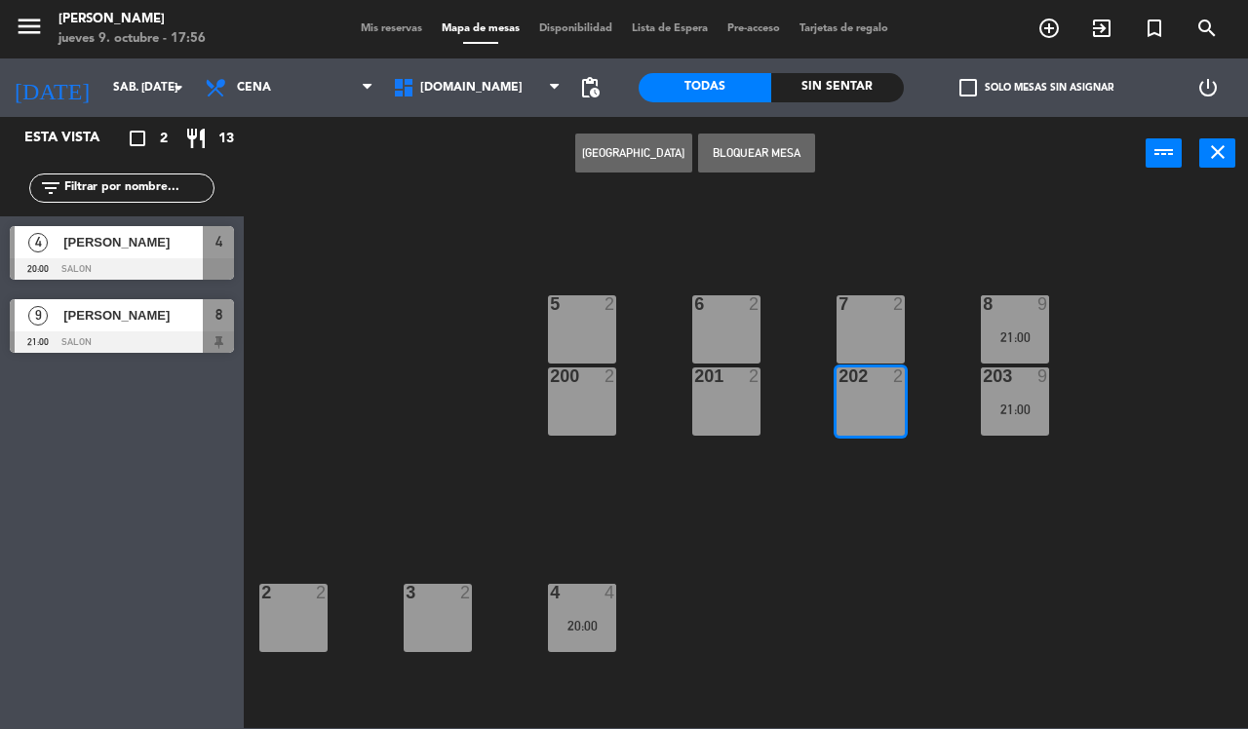
click at [873, 320] on div "7 2" at bounding box center [870, 329] width 68 height 68
click at [773, 148] on button "Bloquear Mesa" at bounding box center [756, 153] width 117 height 39
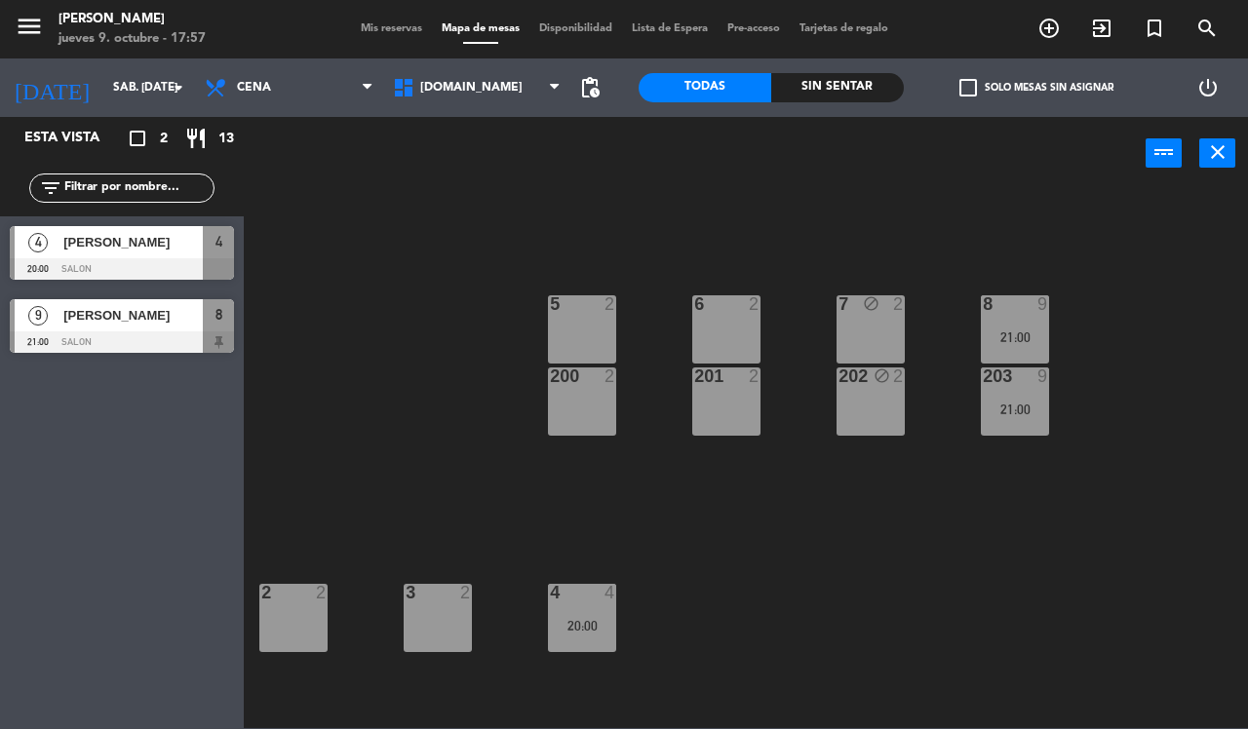
click at [997, 152] on icon "close" at bounding box center [1217, 151] width 23 height 23
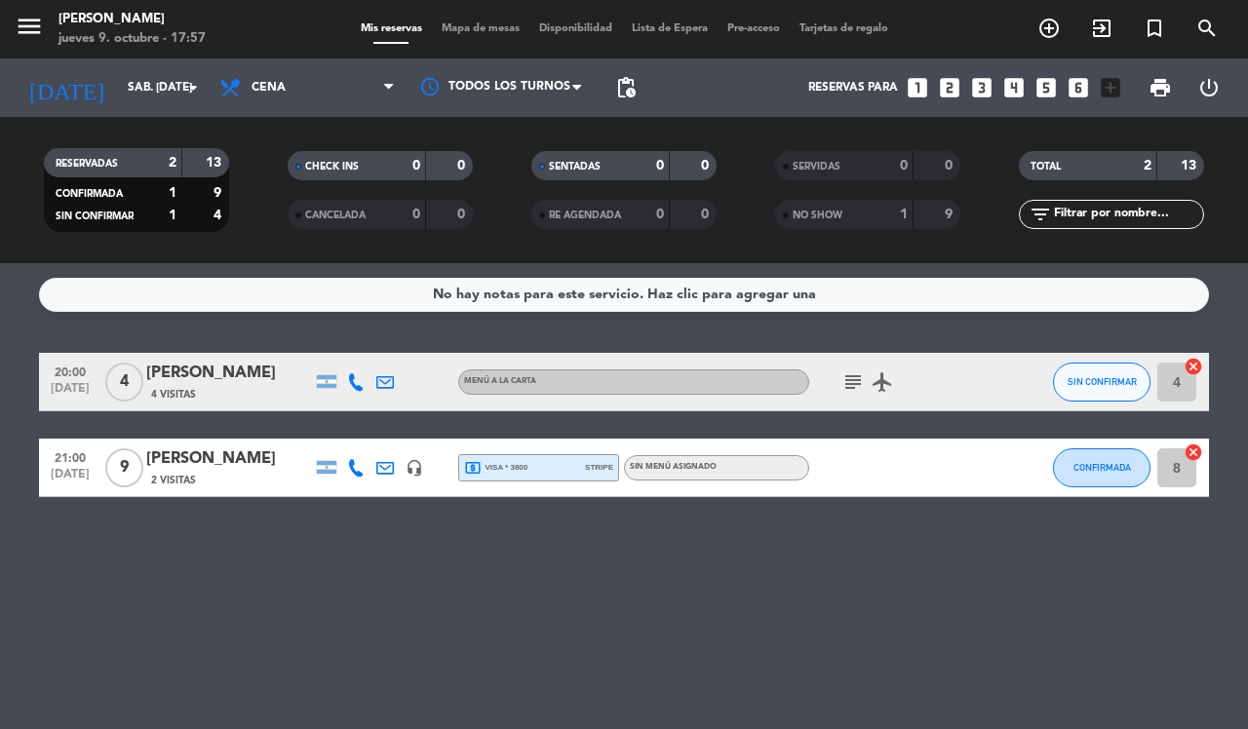
click at [861, 377] on icon "subject" at bounding box center [852, 381] width 23 height 23
click at [997, 583] on div "No hay notas para este servicio. Haz clic para agregar una 20:00 [DATE] 4 [PERS…" at bounding box center [624, 496] width 1248 height 466
click at [892, 385] on icon "airplanemode_active" at bounding box center [882, 381] width 23 height 23
